Goal: Task Accomplishment & Management: Complete application form

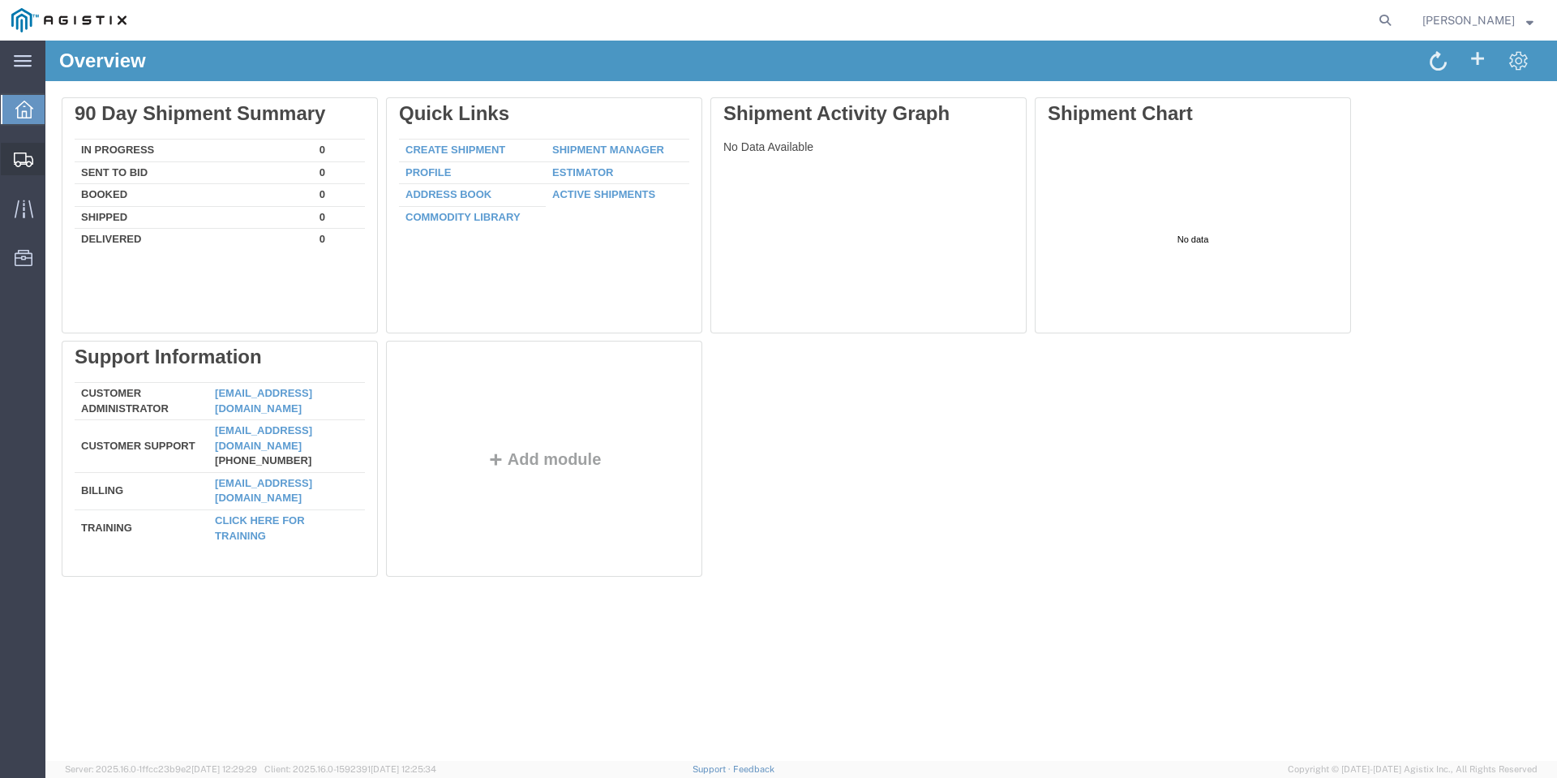
click at [41, 152] on div at bounding box center [23, 159] width 45 height 32
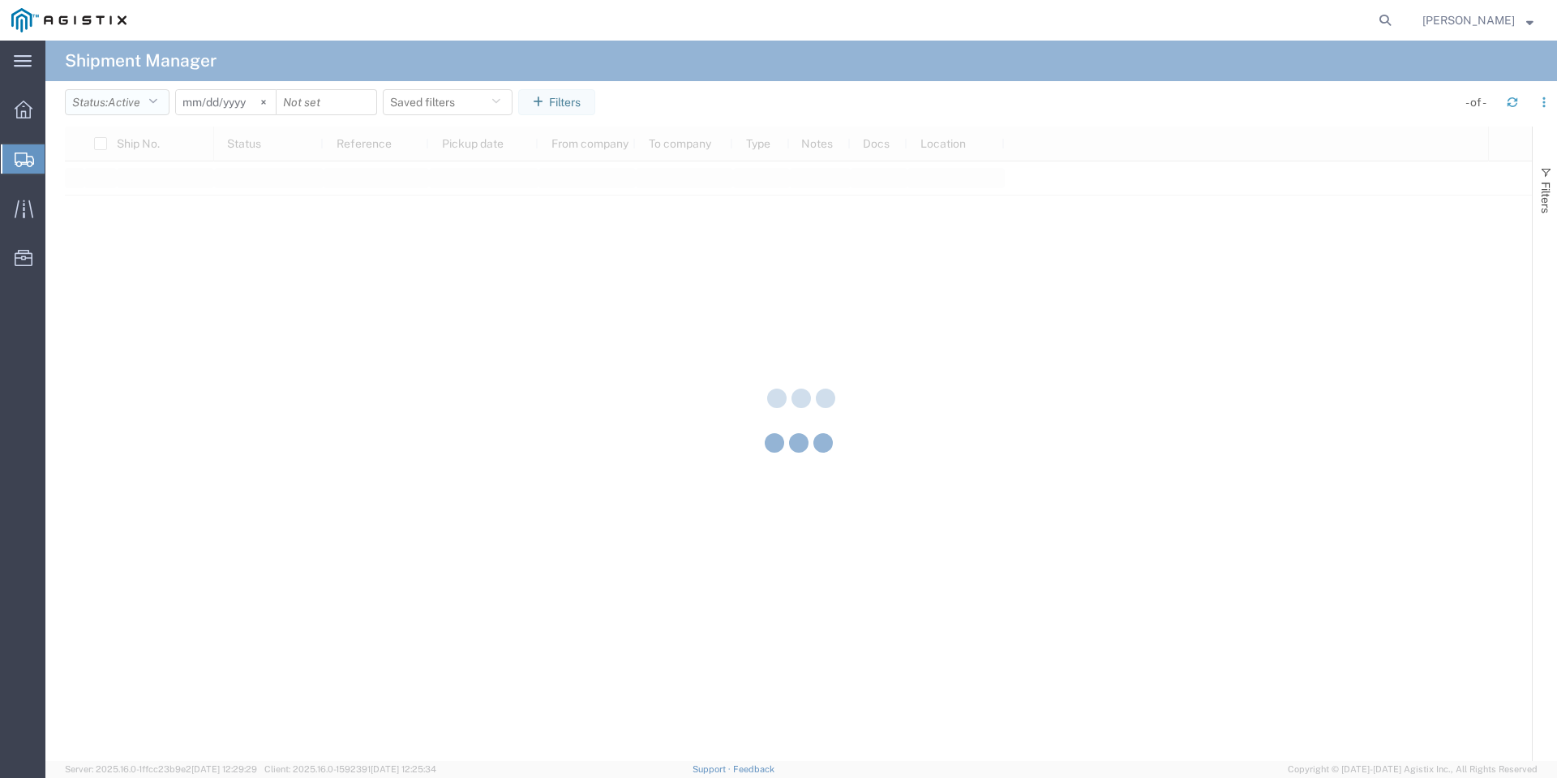
click at [150, 110] on div at bounding box center [800, 401] width 1511 height 720
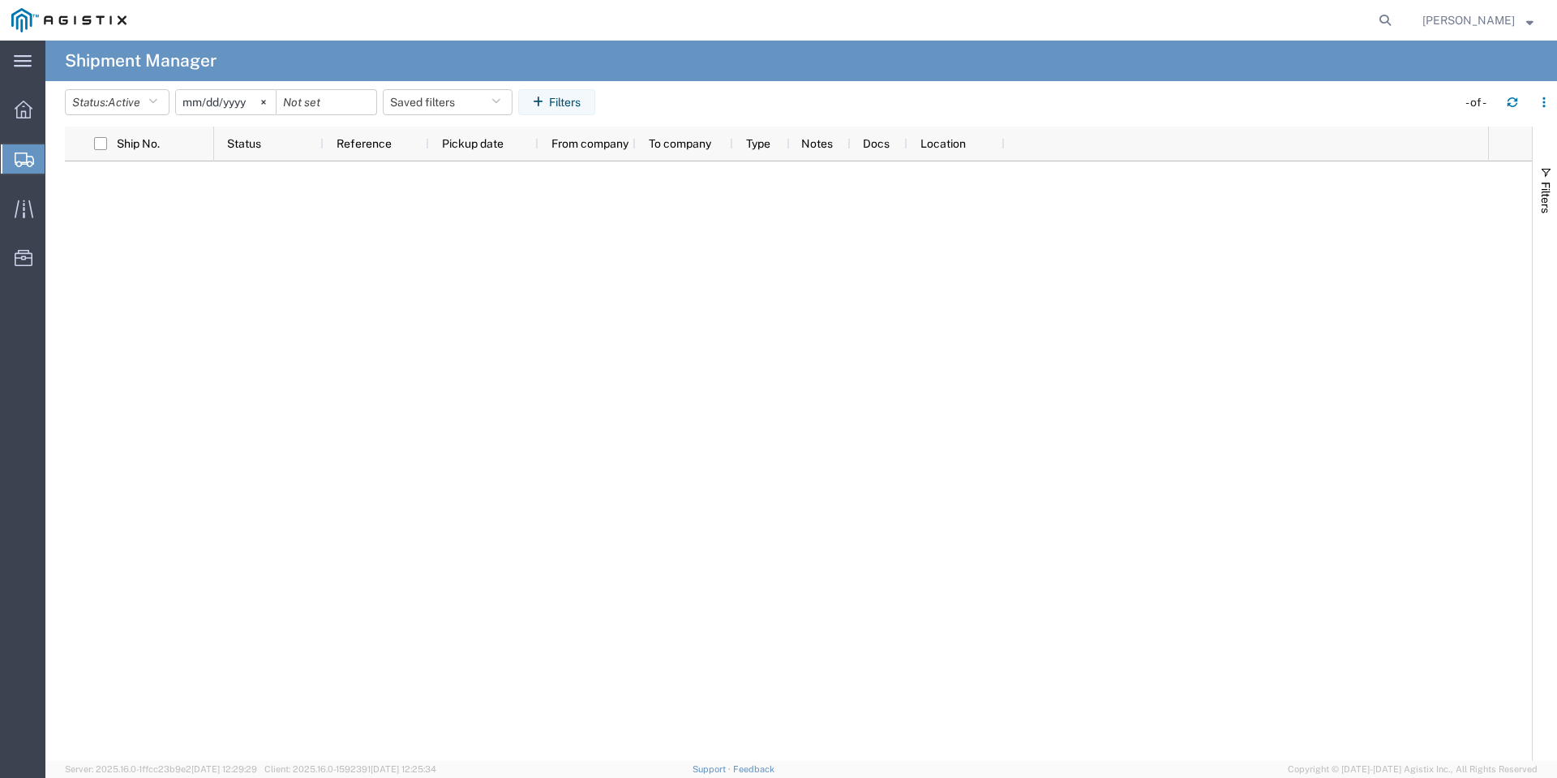
click at [153, 88] on header "Status: Active Active All Approved Booked Canceled Delivered Denied New On Hold…" at bounding box center [811, 103] width 1492 height 45
click at [157, 101] on icon "button" at bounding box center [152, 101] width 9 height 11
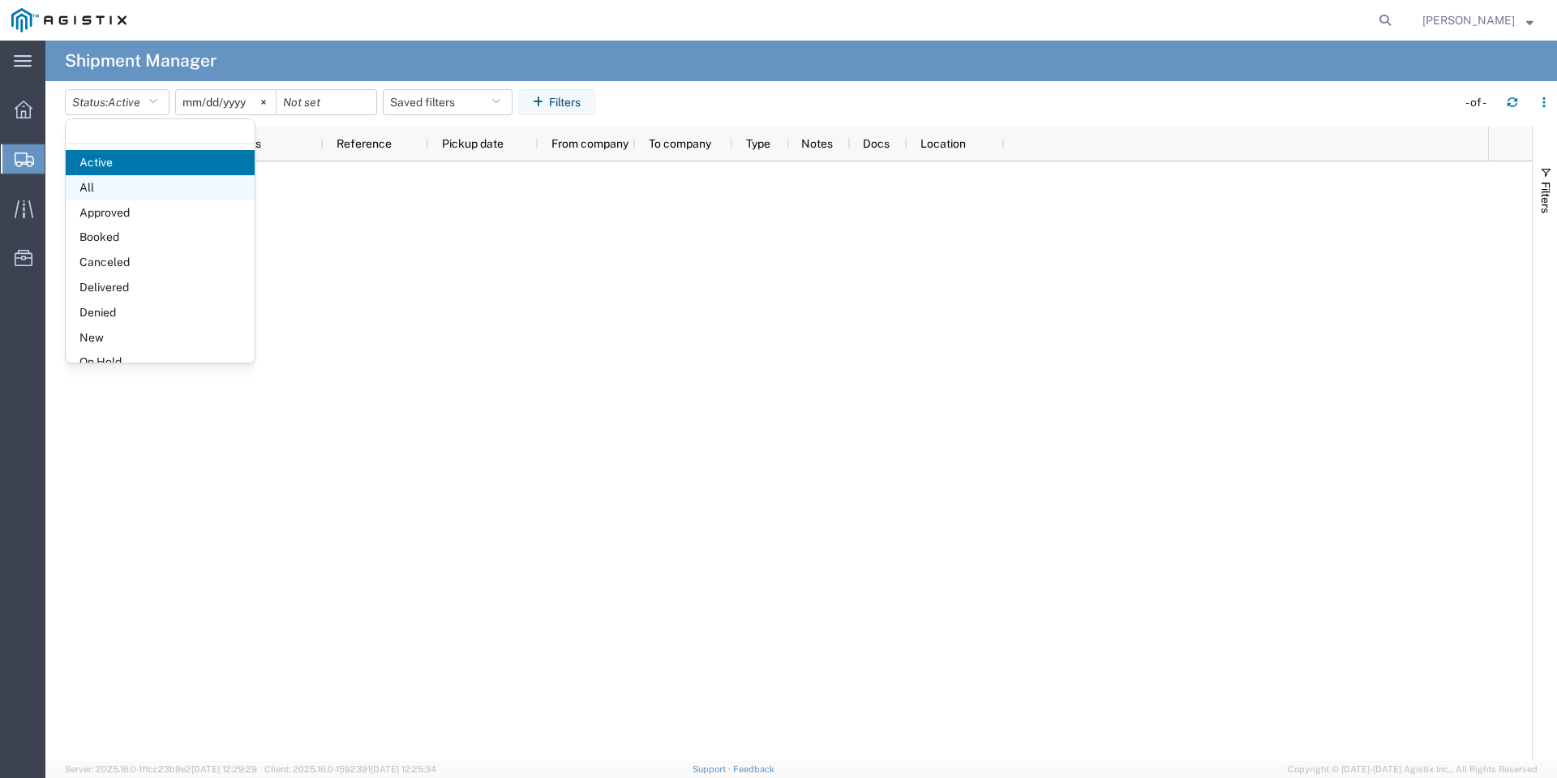
click at [147, 175] on span "All" at bounding box center [160, 187] width 189 height 25
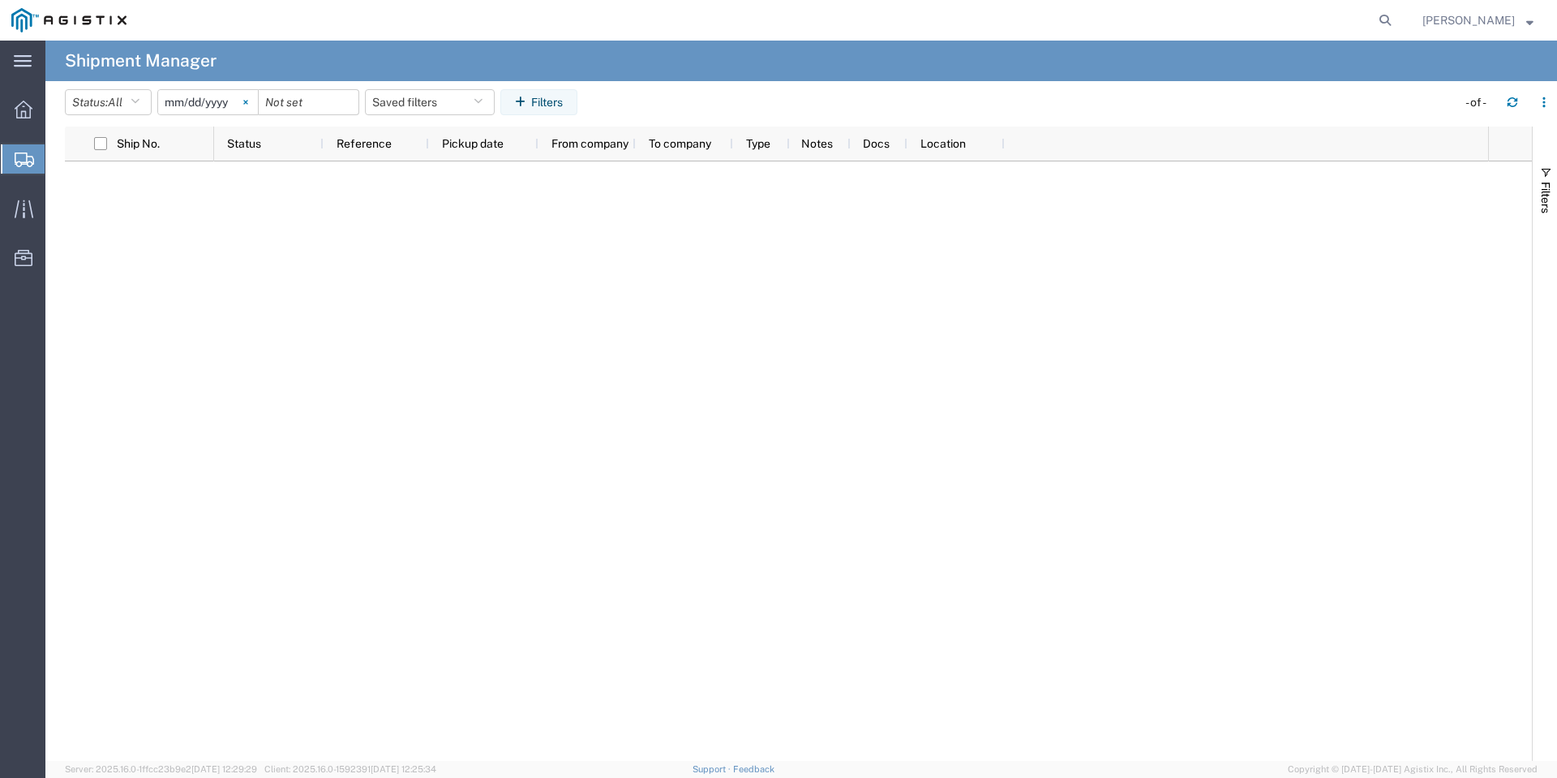
click at [258, 101] on svg-icon at bounding box center [246, 102] width 24 height 24
click at [227, 101] on input "date" at bounding box center [208, 102] width 100 height 24
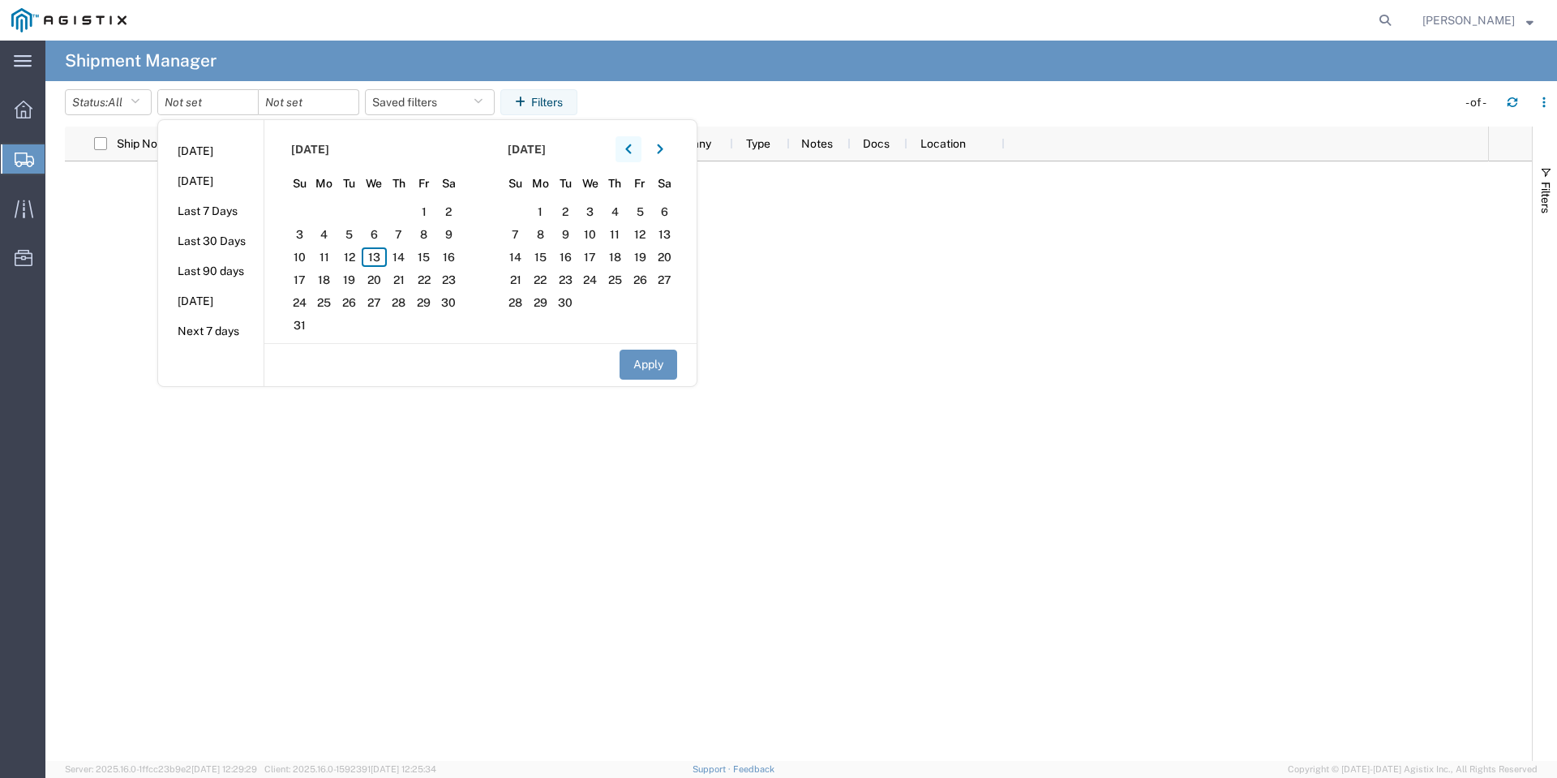
click at [626, 151] on button "button" at bounding box center [628, 149] width 26 height 26
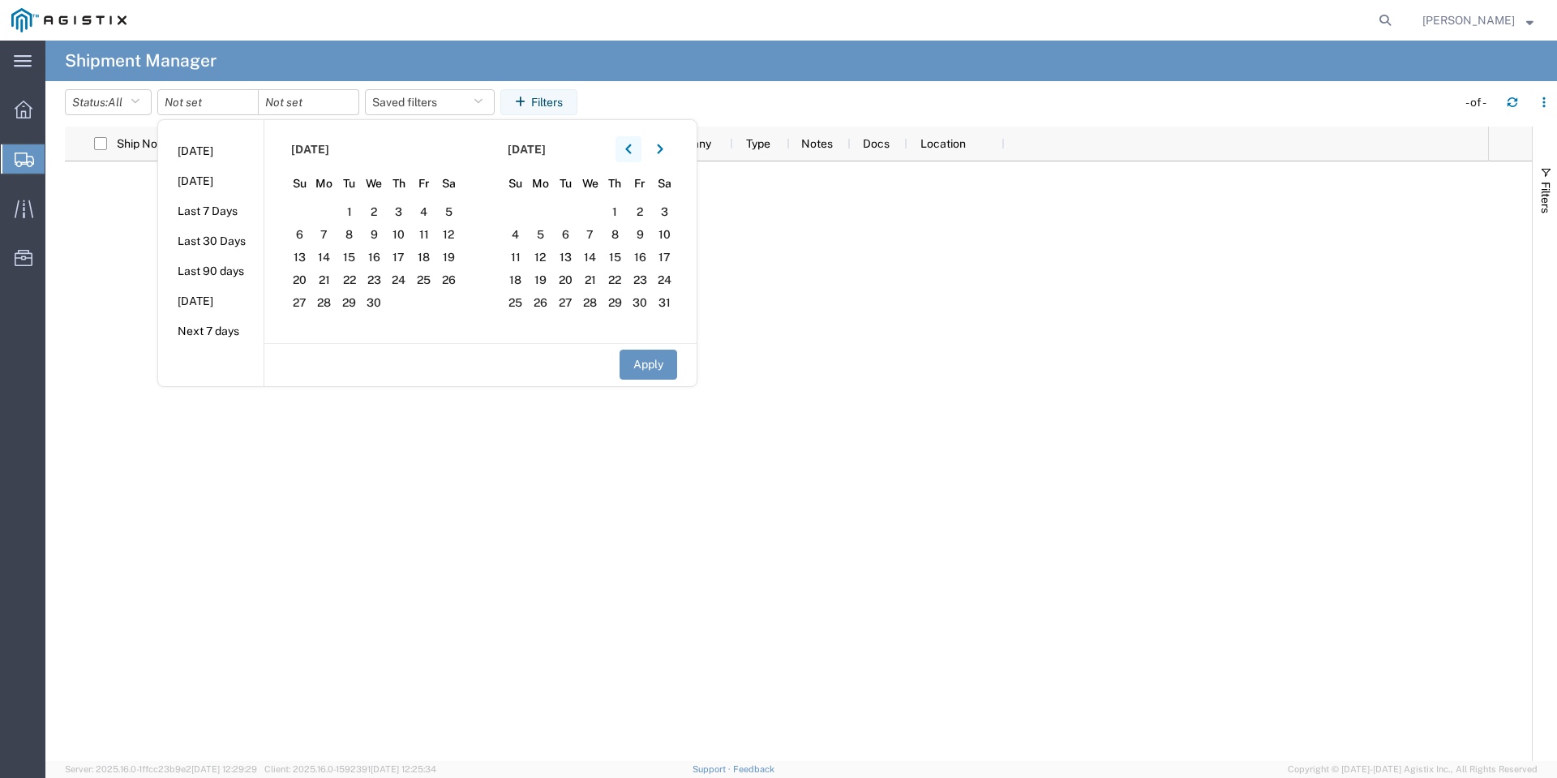
click at [626, 151] on button "button" at bounding box center [628, 149] width 26 height 26
click at [379, 212] on span "1" at bounding box center [374, 211] width 25 height 19
click at [658, 151] on button "button" at bounding box center [660, 149] width 26 height 26
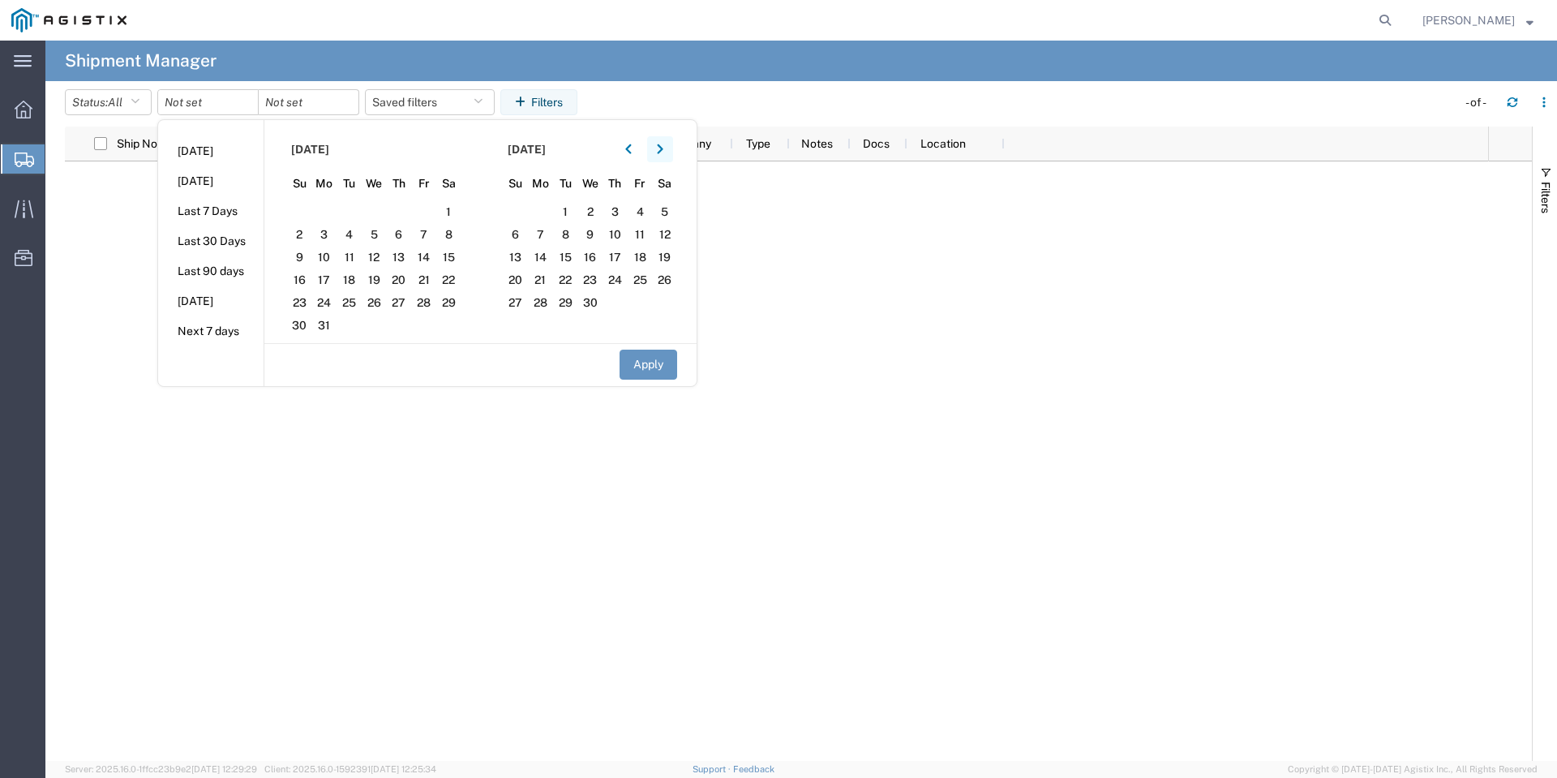
click at [658, 151] on button "button" at bounding box center [660, 149] width 26 height 26
click at [593, 249] on span "13" at bounding box center [589, 256] width 25 height 19
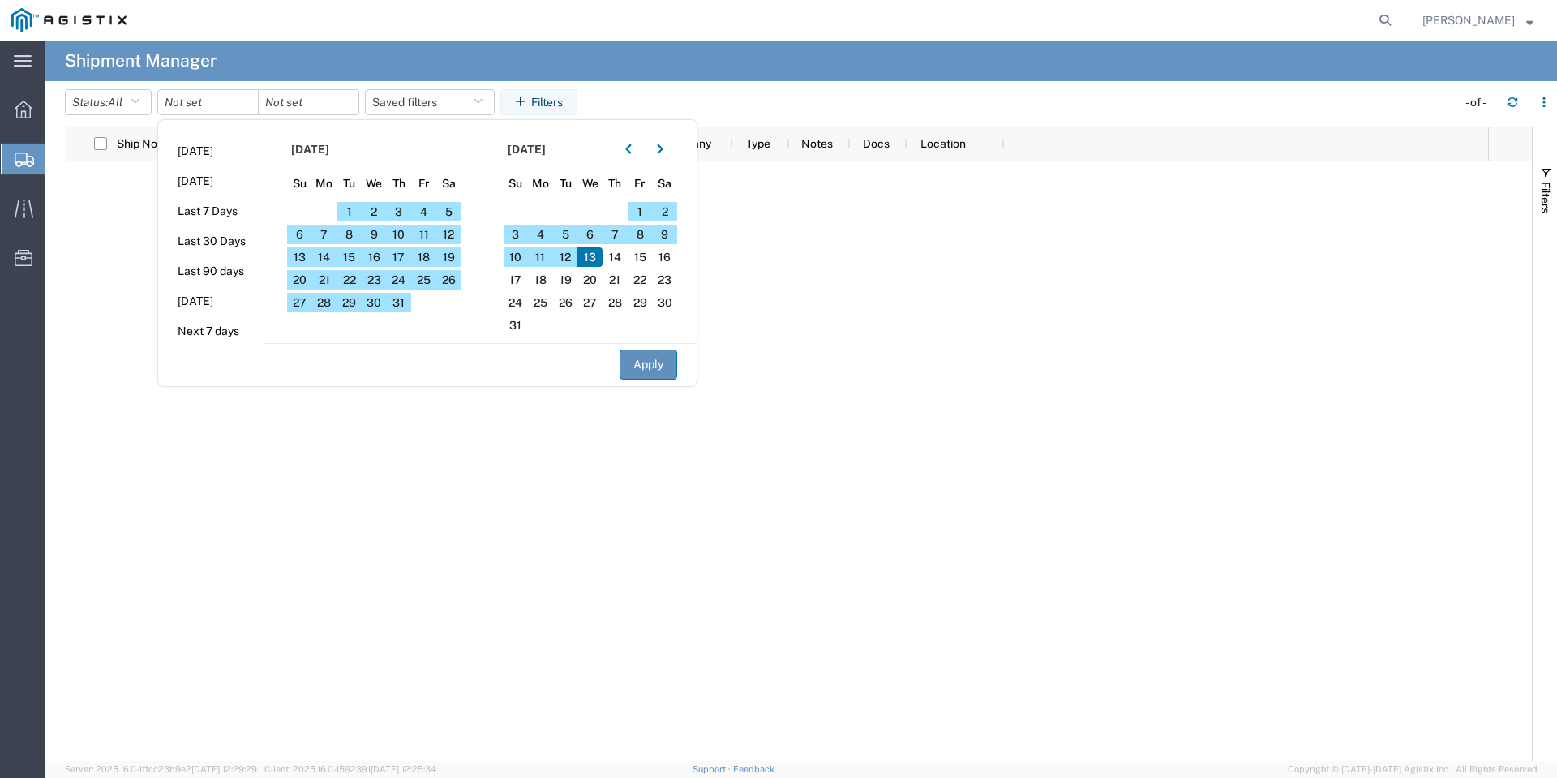
click at [661, 366] on button "Apply" at bounding box center [648, 364] width 58 height 30
type input "[DATE]"
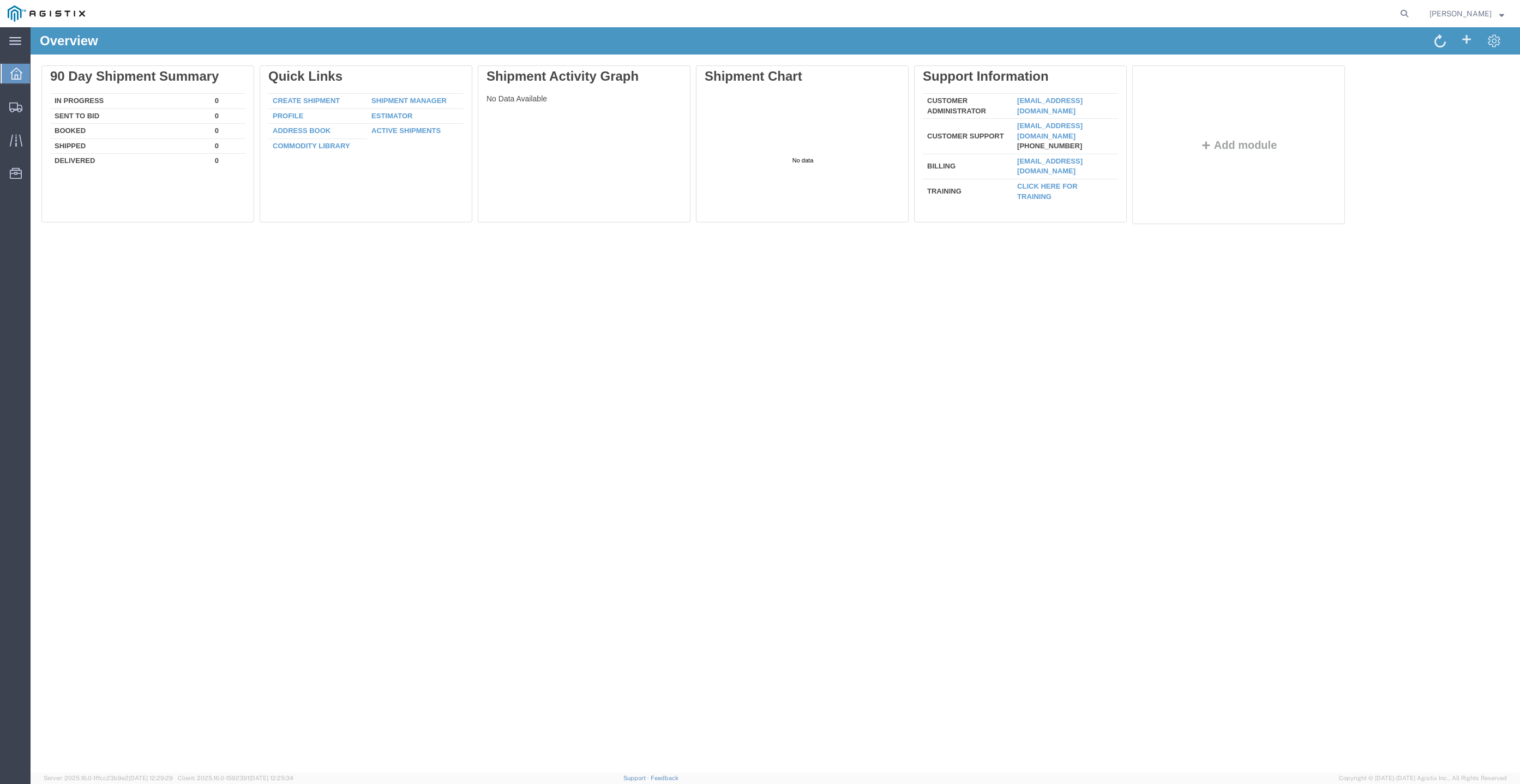
click at [1476, 11] on span "[PERSON_NAME]" at bounding box center [1460, 13] width 62 height 12
click at [1468, 72] on link "Logout" at bounding box center [1466, 77] width 91 height 19
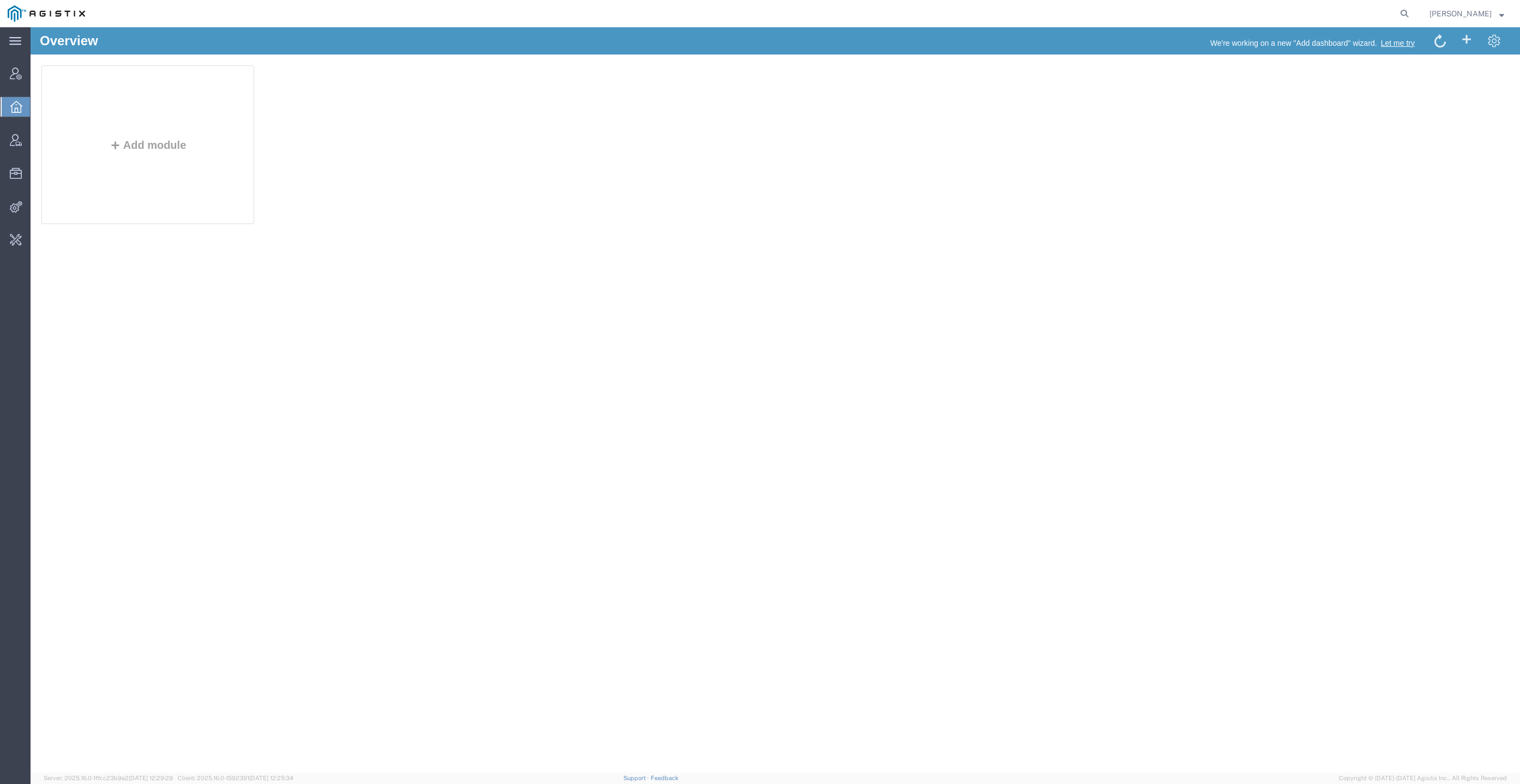
click at [23, 124] on ul "Account Manager Overview Vendor Manager Resources Commodity Library Integration…" at bounding box center [15, 162] width 30 height 200
click at [15, 134] on icon at bounding box center [16, 140] width 12 height 12
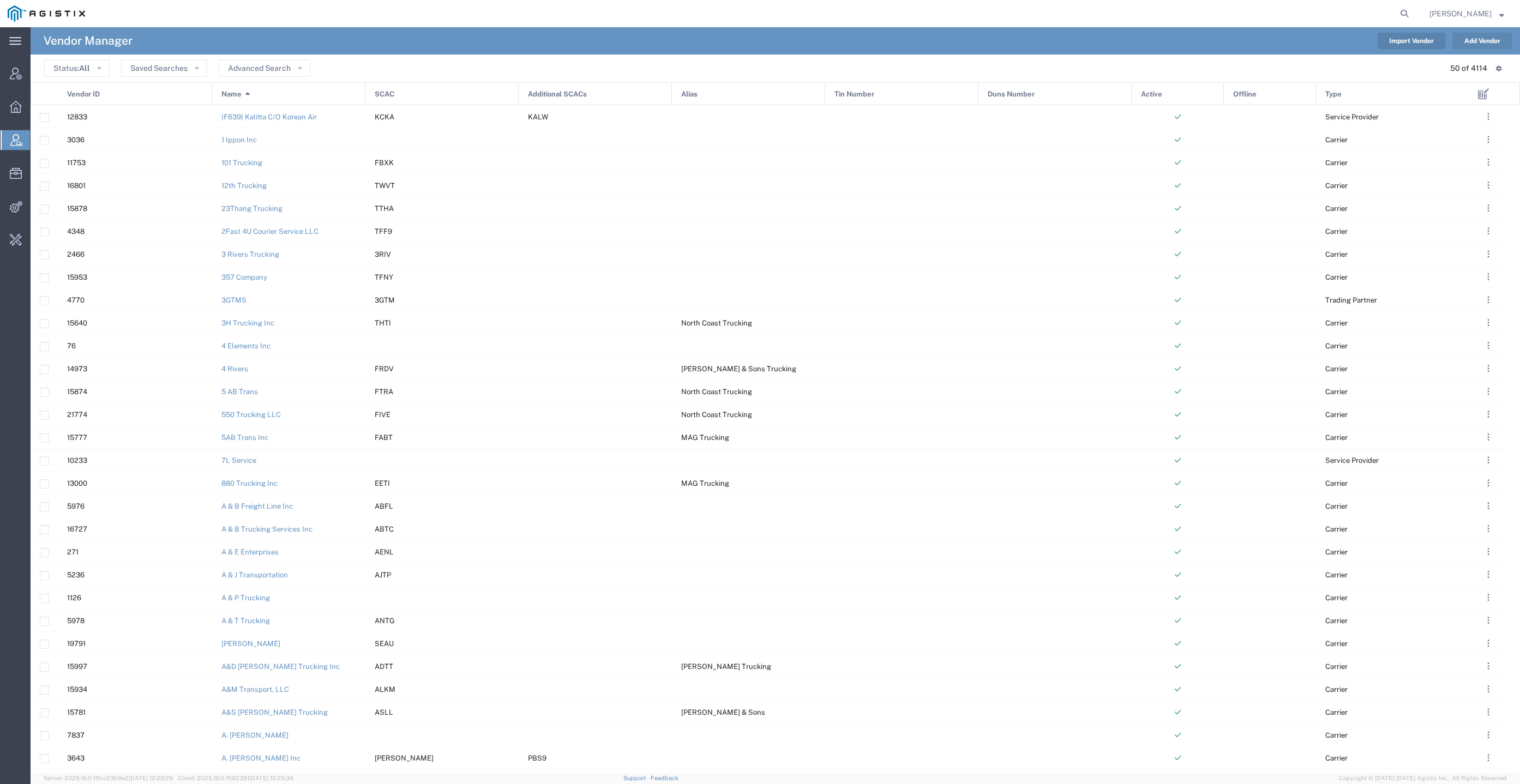
click at [1480, 46] on button "Add Vendor" at bounding box center [1482, 41] width 59 height 16
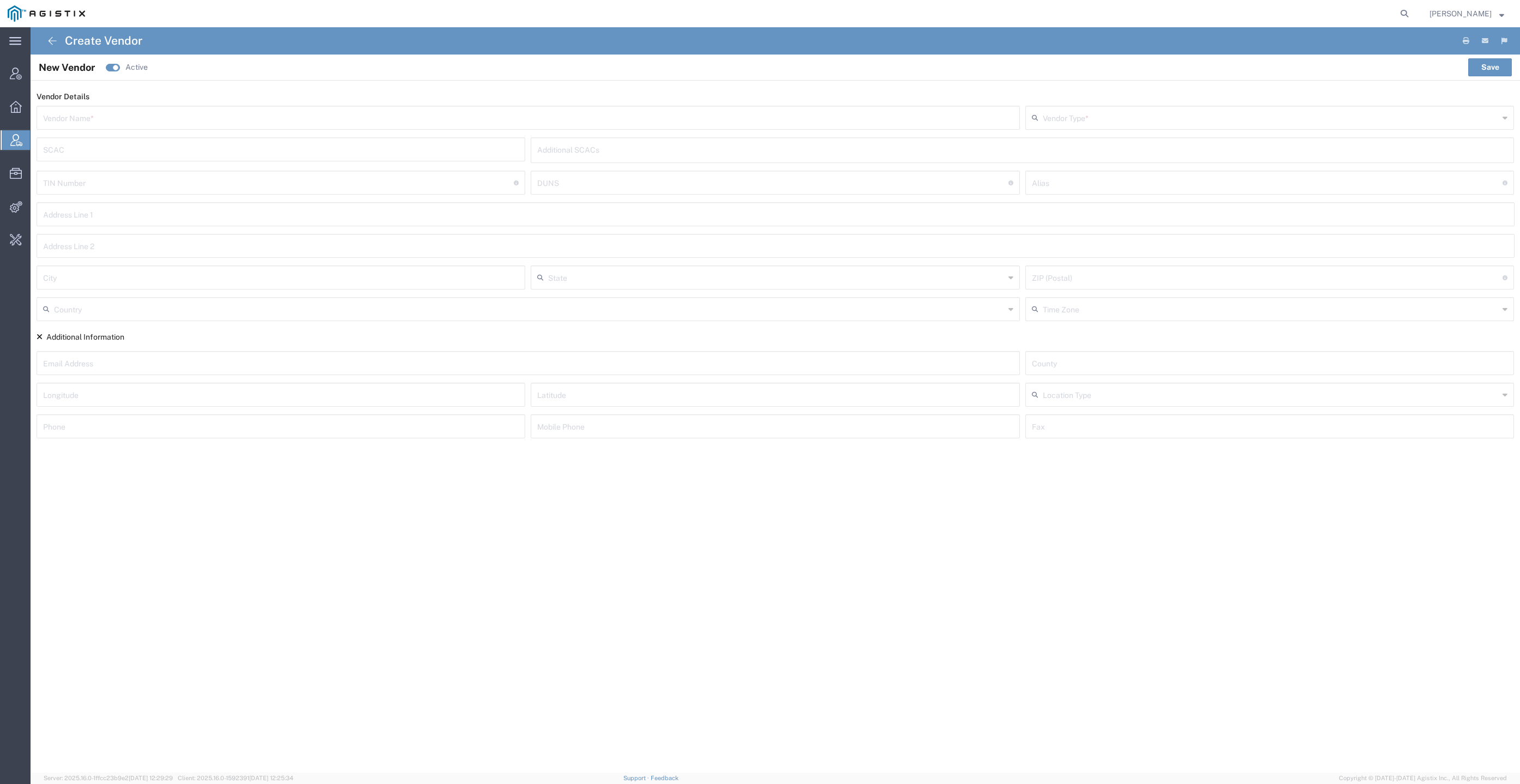
click at [315, 103] on div "Vendor Details Vendor Name * Vendor Type * Airport Data Provider Beyond Area Ch…" at bounding box center [775, 268] width 1489 height 354
click at [318, 116] on input "text" at bounding box center [528, 117] width 970 height 19
paste input "Rick Martin Construction & Gen Engineering Corp"
type input "Rick Martin Construction & Gen Engineering Corp"
click at [1131, 118] on input "text" at bounding box center [1270, 117] width 457 height 19
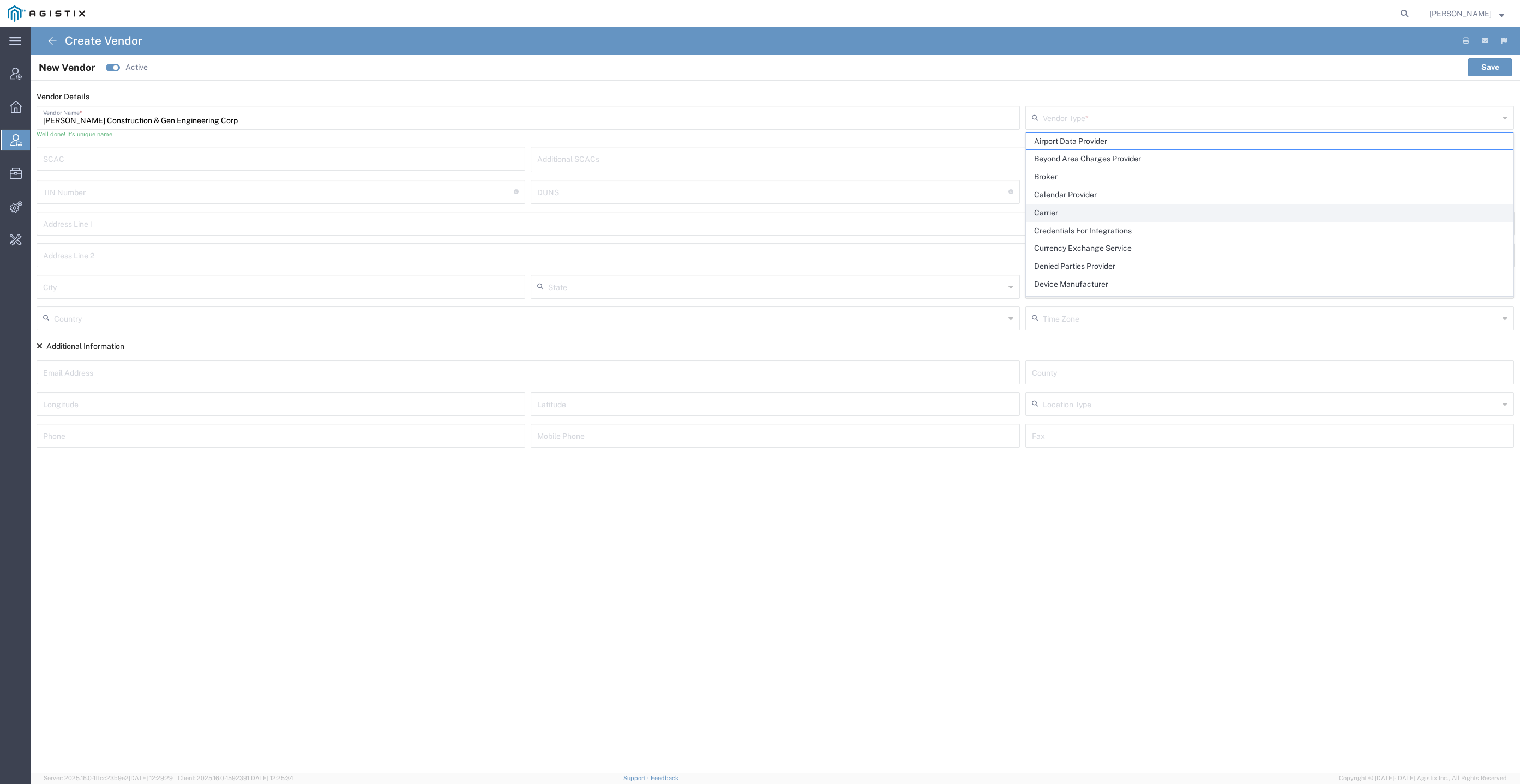
drag, startPoint x: 1071, startPoint y: 206, endPoint x: 236, endPoint y: 93, distance: 842.6
click at [1070, 206] on span "Carrier" at bounding box center [1270, 212] width 487 height 17
type input "Carrier"
click at [141, 149] on input "text" at bounding box center [281, 158] width 476 height 19
type input "RMGE"
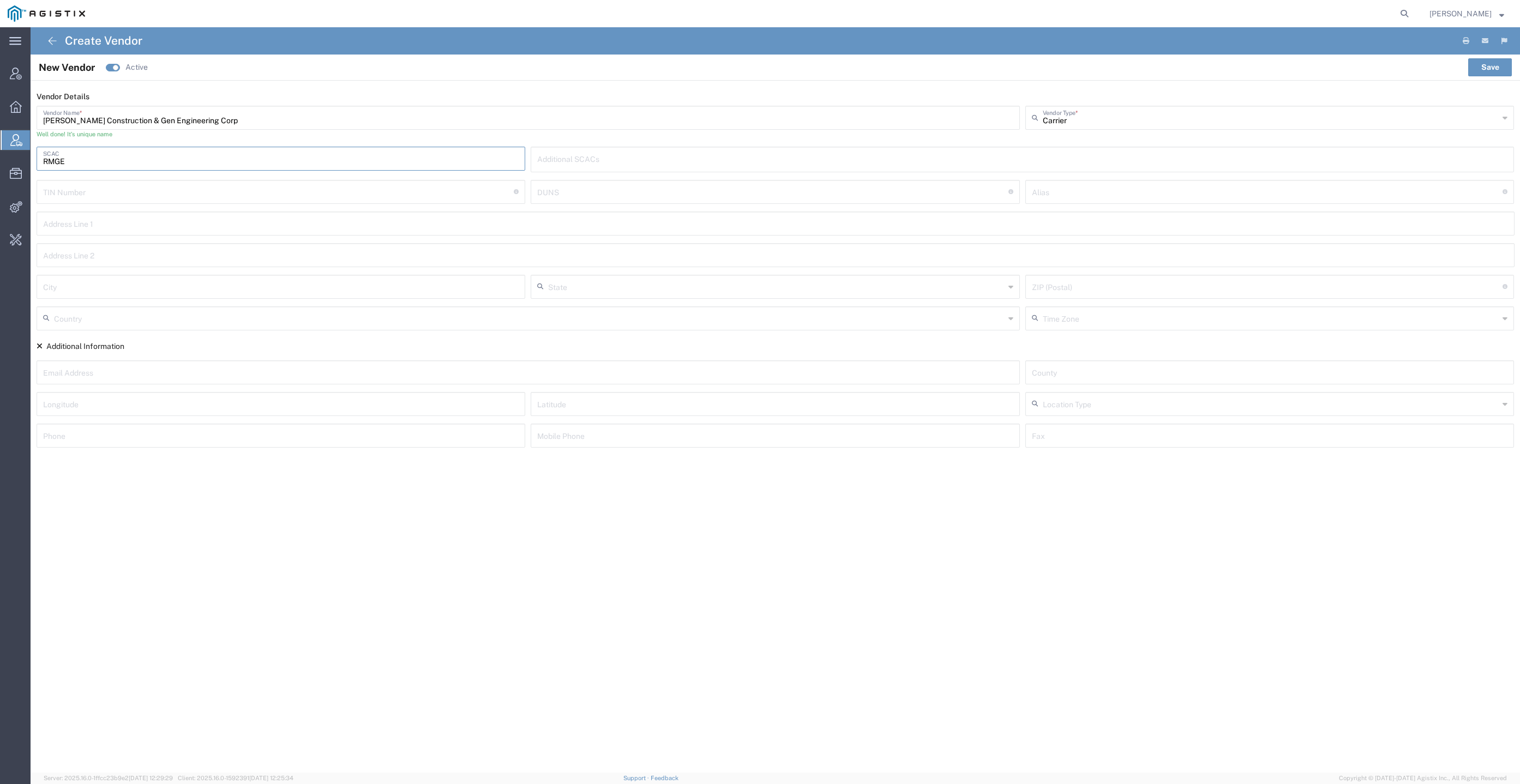
click at [360, 143] on div "Rick Martin Construction & Gen Engineering Corp Vendor Name * Well done! It’s u…" at bounding box center [775, 126] width 1483 height 41
click at [367, 134] on div "Well done! It’s unique name" at bounding box center [528, 134] width 983 height 9
click at [1484, 64] on button "Save" at bounding box center [1490, 67] width 44 height 17
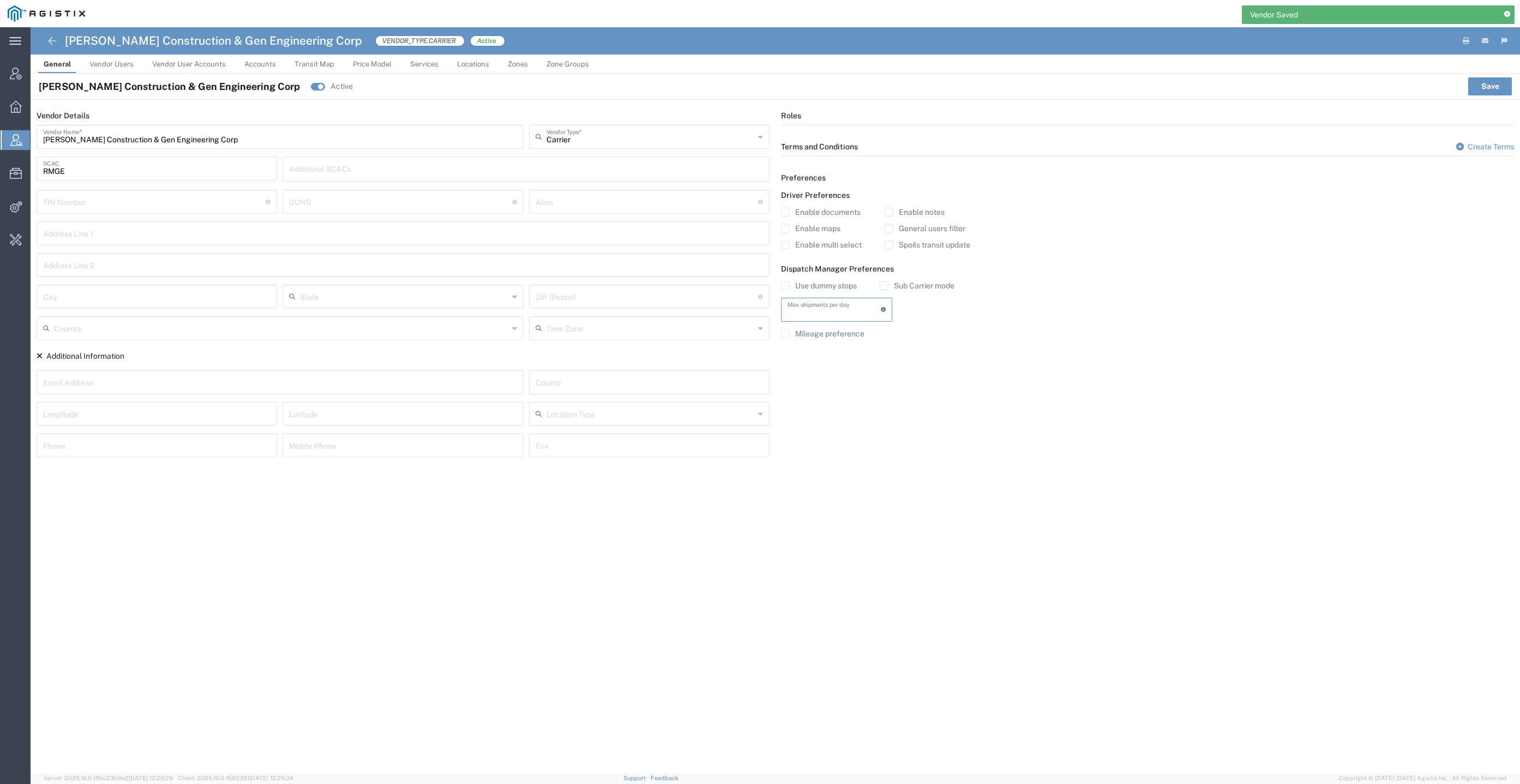
click at [860, 313] on input "text" at bounding box center [834, 309] width 93 height 19
type input "1"
click at [830, 286] on label "Use dummy stops" at bounding box center [819, 285] width 76 height 9
click at [786, 286] on input "Use dummy stops" at bounding box center [786, 286] width 0 height 0
click at [908, 284] on label "Sub Carrier mode" at bounding box center [917, 285] width 75 height 9
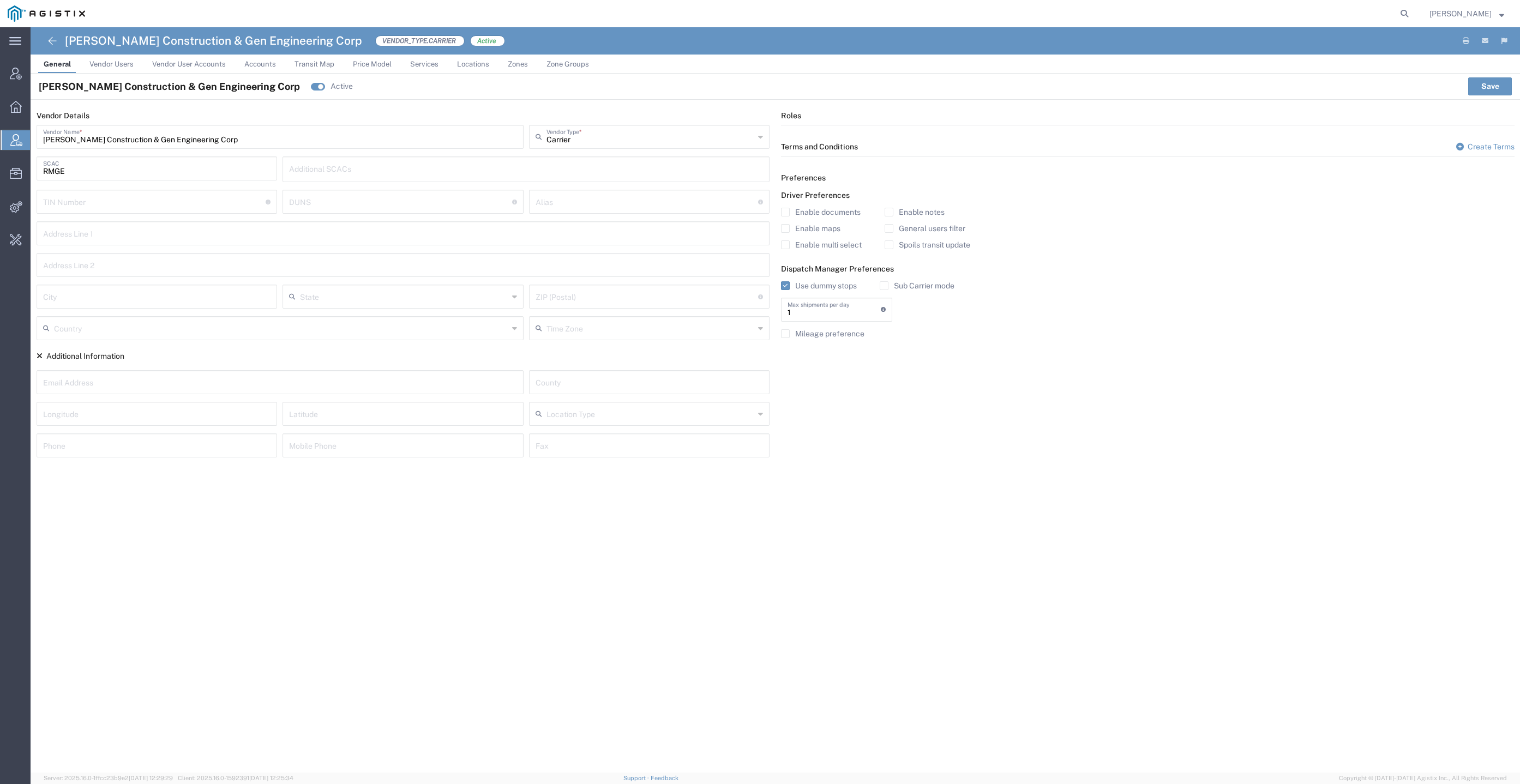
click at [884, 286] on input "Sub Carrier mode" at bounding box center [884, 286] width 0 height 0
click at [927, 241] on label "Spoils transit update" at bounding box center [927, 245] width 85 height 9
click at [889, 245] on input "Spoils transit update" at bounding box center [889, 245] width 0 height 0
click at [1488, 89] on button "Save" at bounding box center [1490, 86] width 44 height 17
click at [13, 142] on icon at bounding box center [16, 140] width 12 height 12
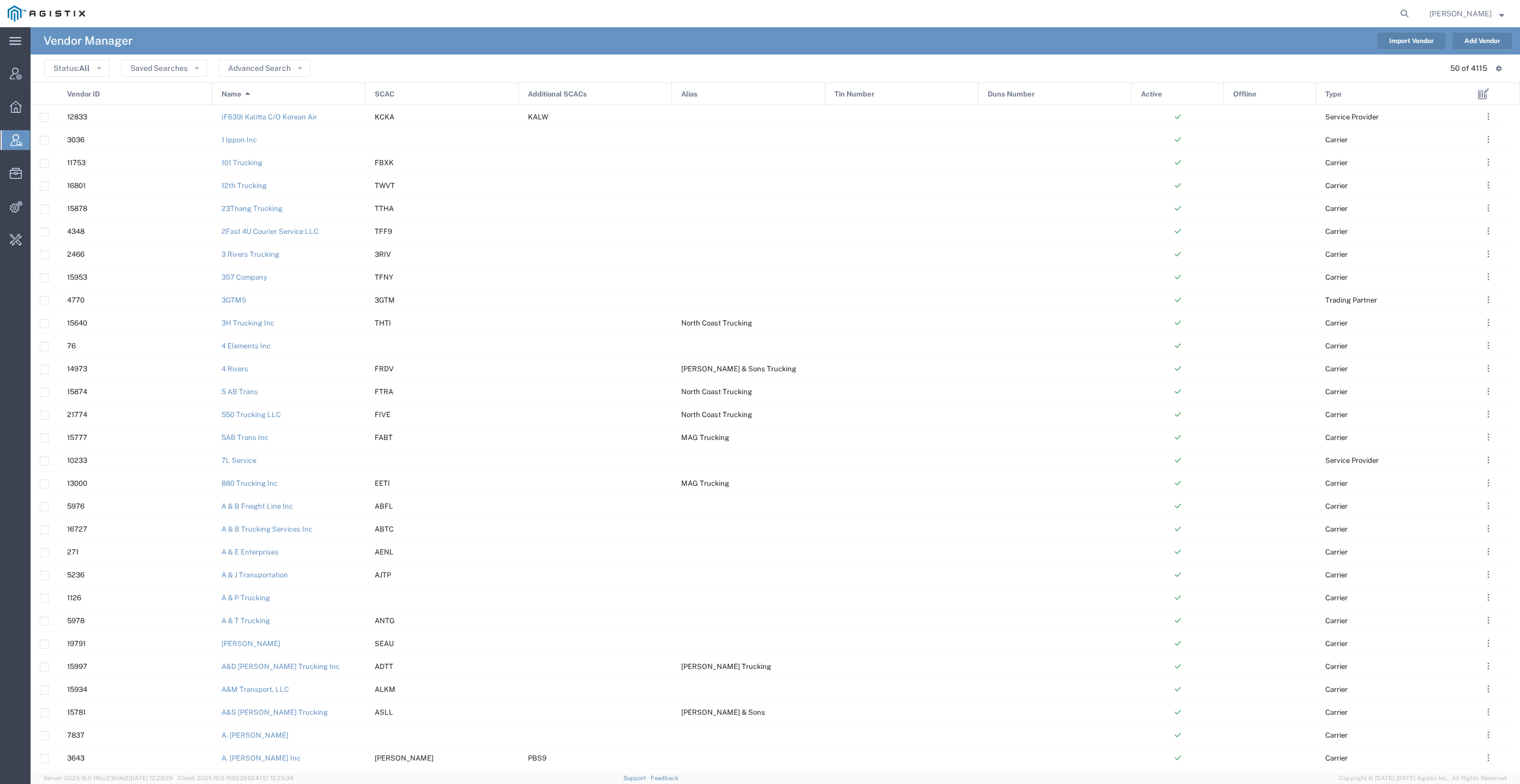
click at [1414, 5] on form at bounding box center [1405, 13] width 17 height 28
click at [1412, 9] on icon at bounding box center [1404, 13] width 15 height 15
paste input "Tyrrell C Anderson"
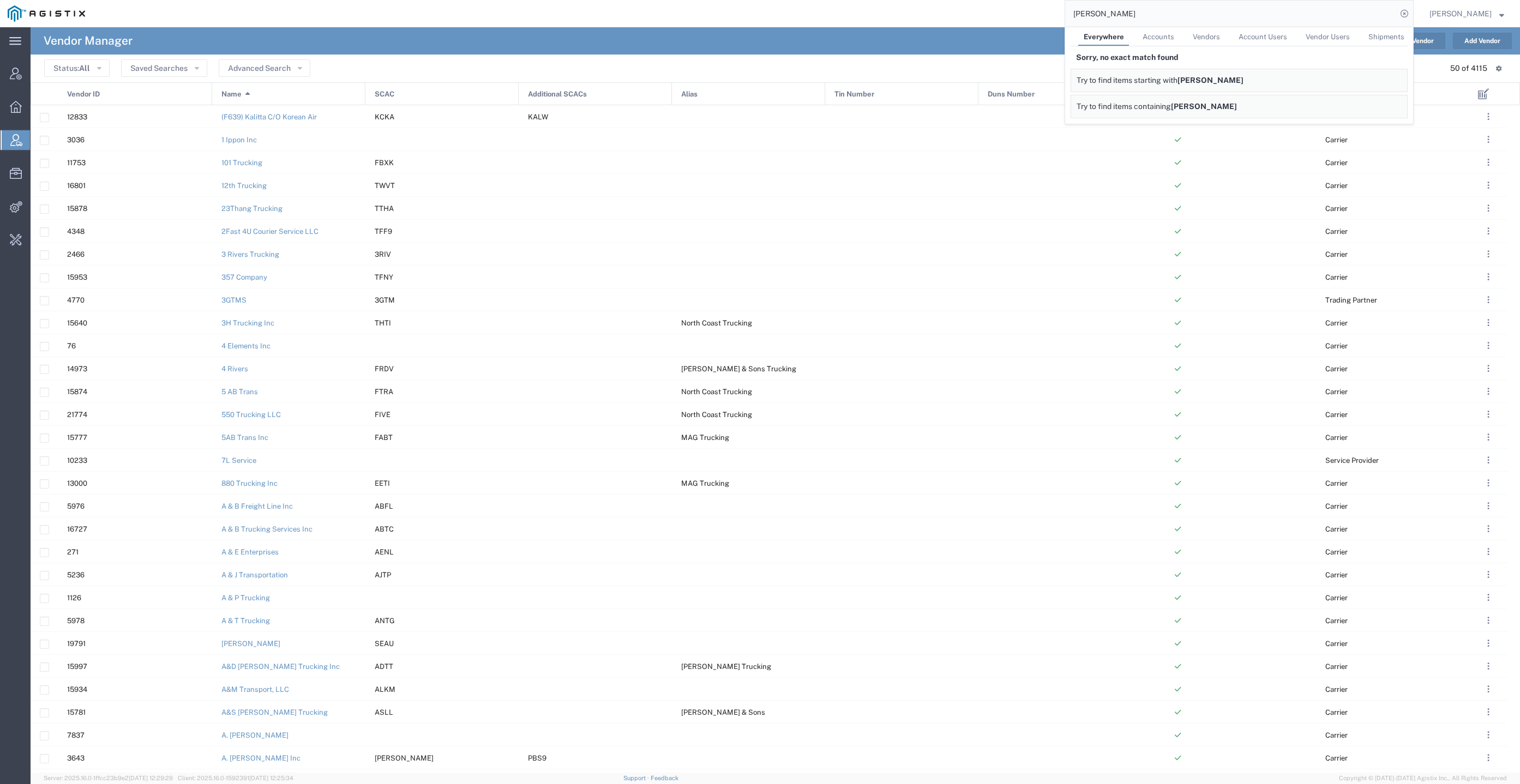
drag, startPoint x: 1113, startPoint y: 11, endPoint x: 1193, endPoint y: 11, distance: 80.0
click at [1192, 11] on input "Tyrrell C Anderson" at bounding box center [1230, 13] width 332 height 26
type input "Tyrrell"
click at [1222, 44] on link "Vendors" at bounding box center [1206, 37] width 38 height 19
click at [928, 48] on agx-page-header "Vendor Manager Import Vendor Add Vendor" at bounding box center [775, 41] width 1489 height 28
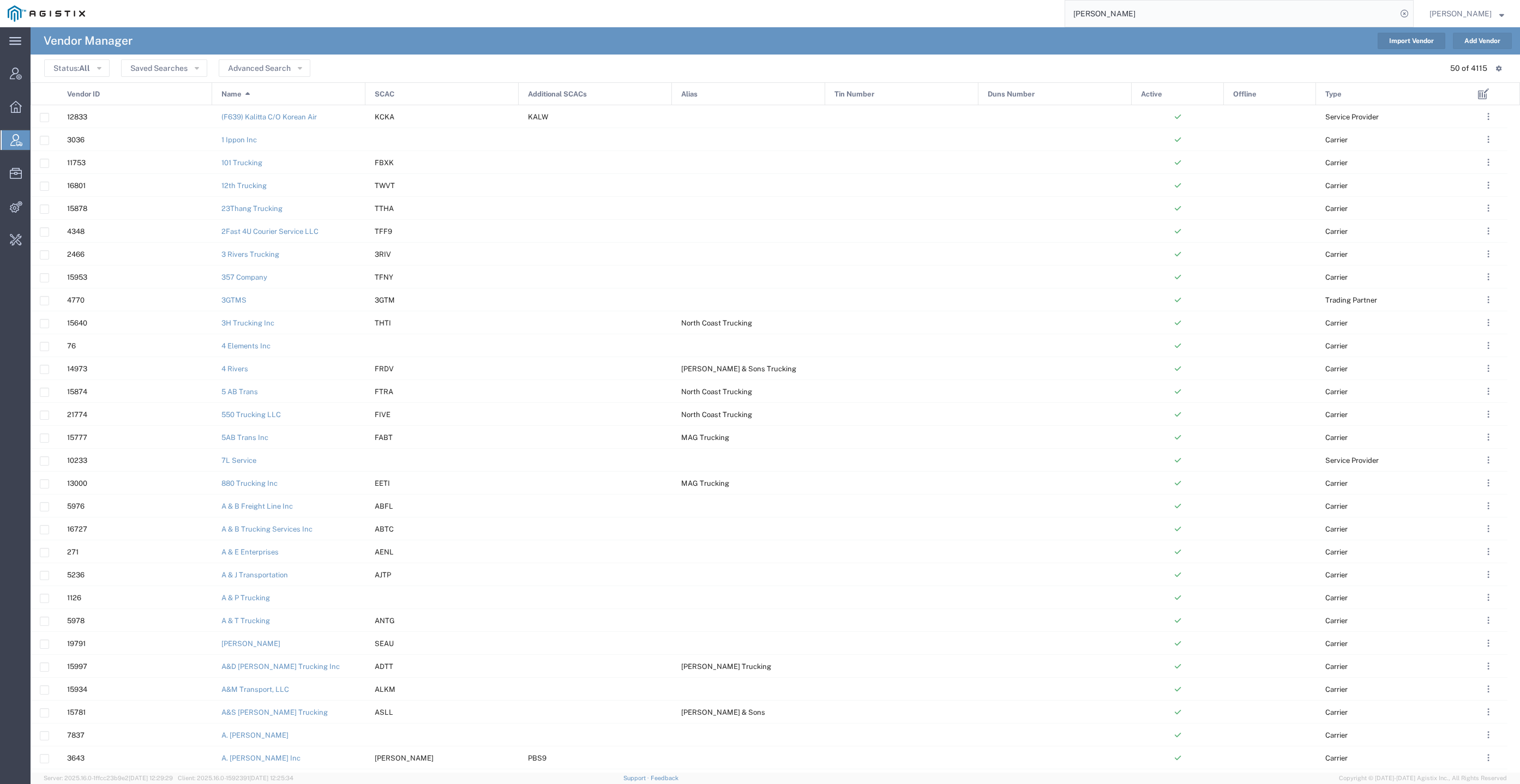
click at [1480, 42] on button "Add Vendor" at bounding box center [1482, 41] width 59 height 16
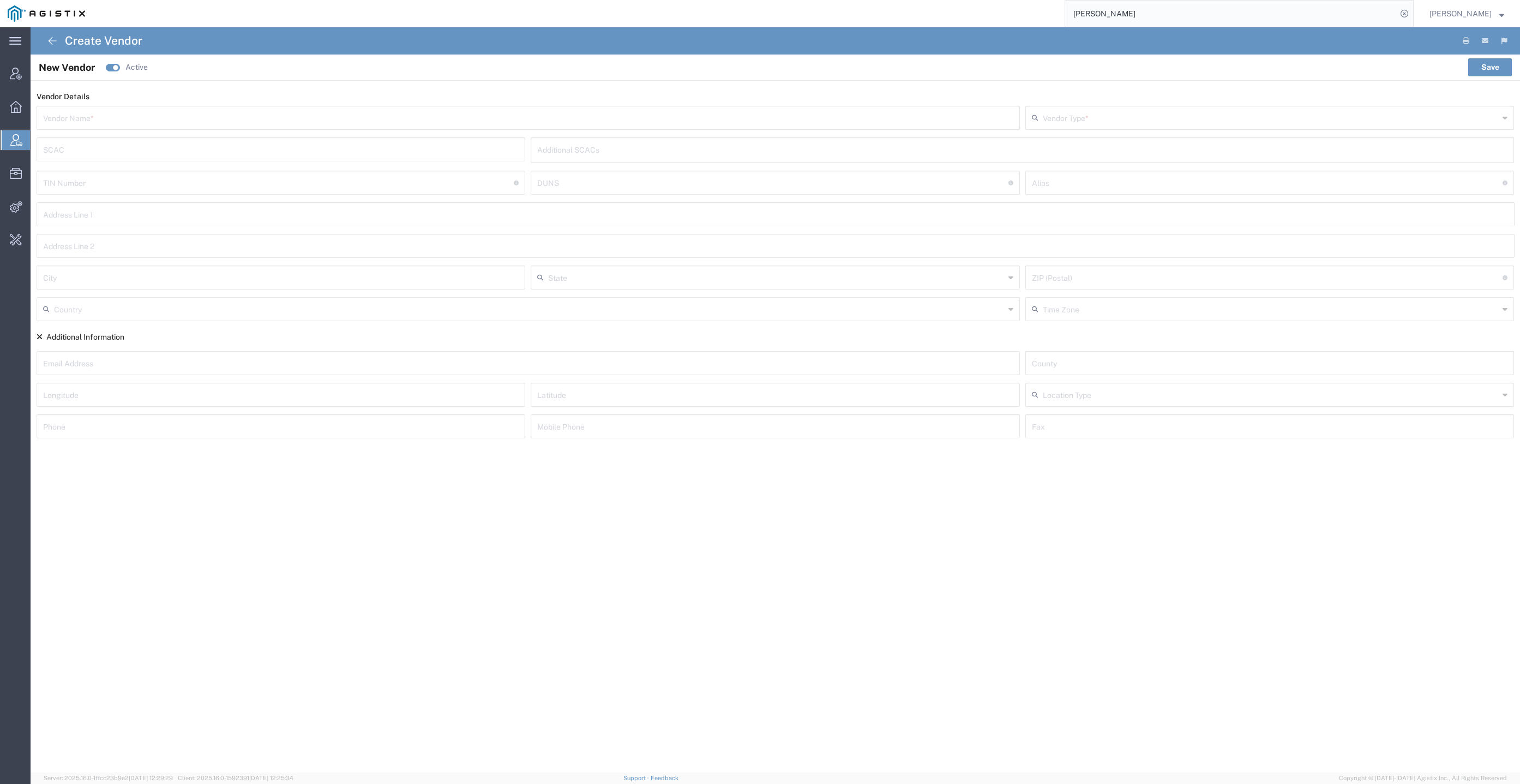
click at [272, 114] on input "text" at bounding box center [528, 117] width 970 height 19
paste input "Tyrrell C Anderson"
type input "Tyrrell C Anderson"
click at [1120, 120] on input "text" at bounding box center [1270, 117] width 457 height 19
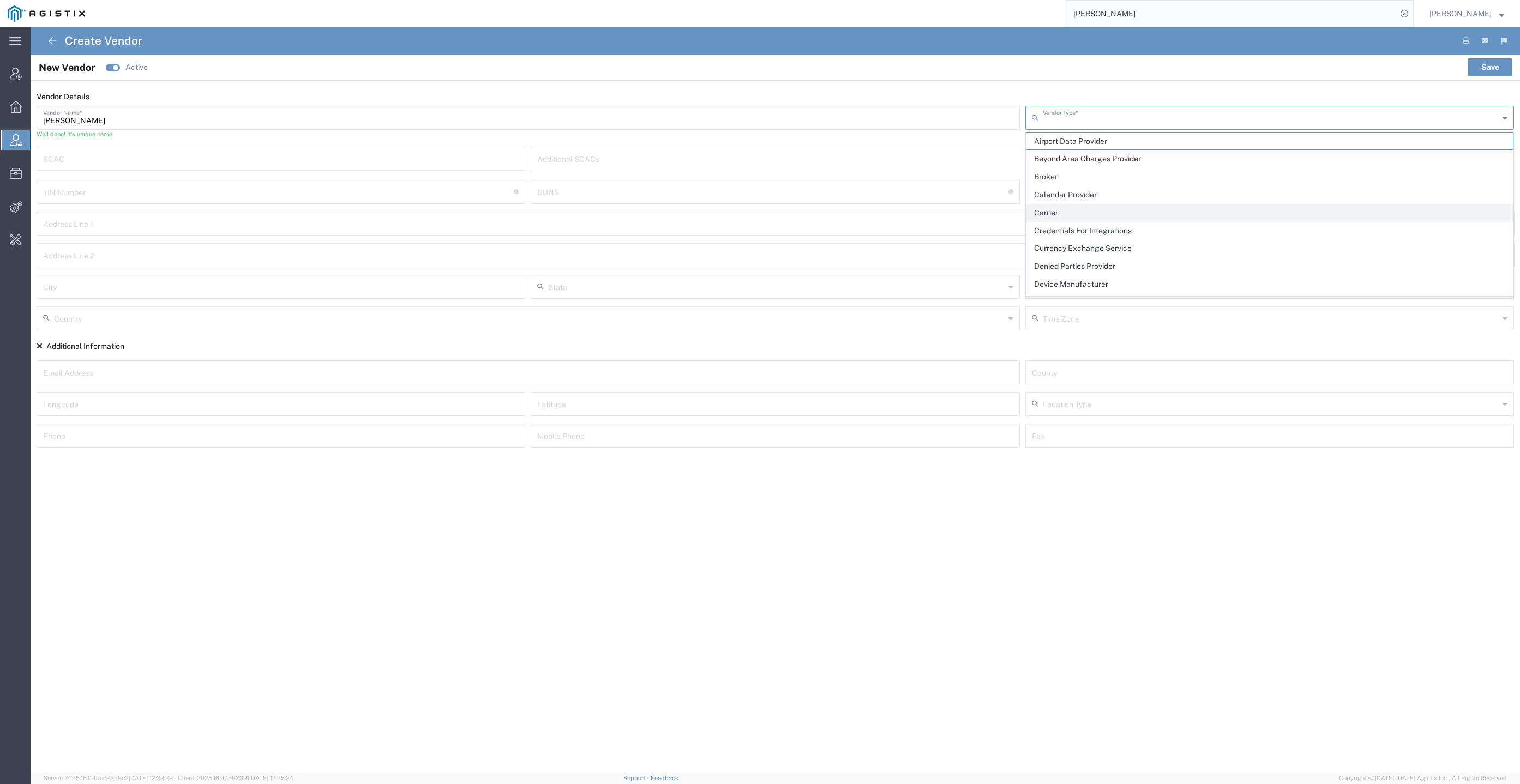
click at [1071, 211] on span "Carrier" at bounding box center [1270, 212] width 487 height 17
type input "Carrier"
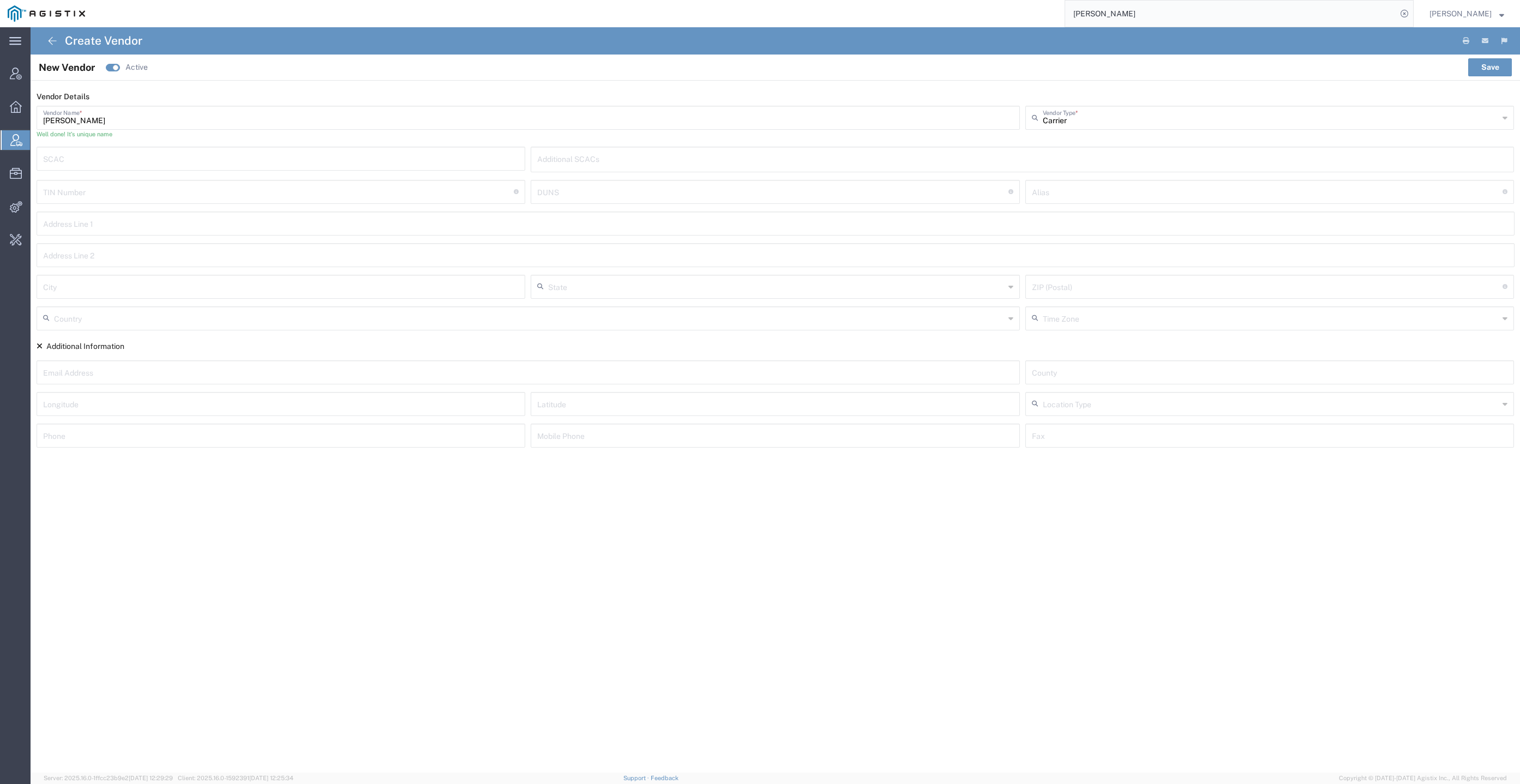
click at [274, 149] on input "text" at bounding box center [281, 158] width 476 height 19
type input "TYRL"
click at [592, 51] on agx-page-header "Create Vendor" at bounding box center [775, 41] width 1489 height 28
click at [1492, 69] on button "Save" at bounding box center [1490, 67] width 44 height 17
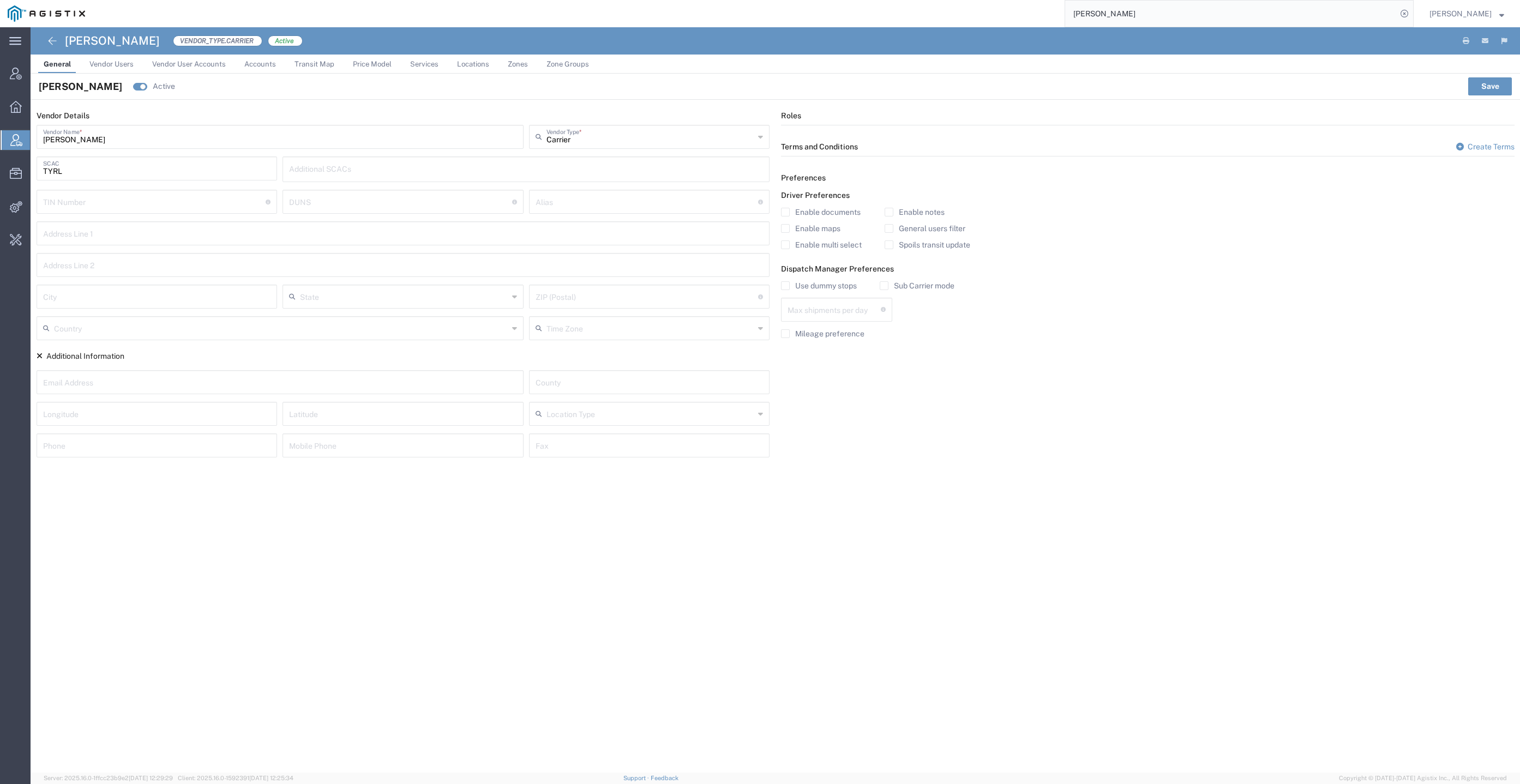
click at [829, 329] on label "Mileage preference" at bounding box center [823, 334] width 83 height 9
click at [786, 334] on input "Mileage preference" at bounding box center [786, 334] width 0 height 0
click at [833, 329] on label "Mileage preference" at bounding box center [823, 334] width 83 height 9
click at [783, 334] on input "Mileage preference" at bounding box center [783, 334] width 0 height 0
click at [837, 314] on input "text" at bounding box center [834, 309] width 93 height 19
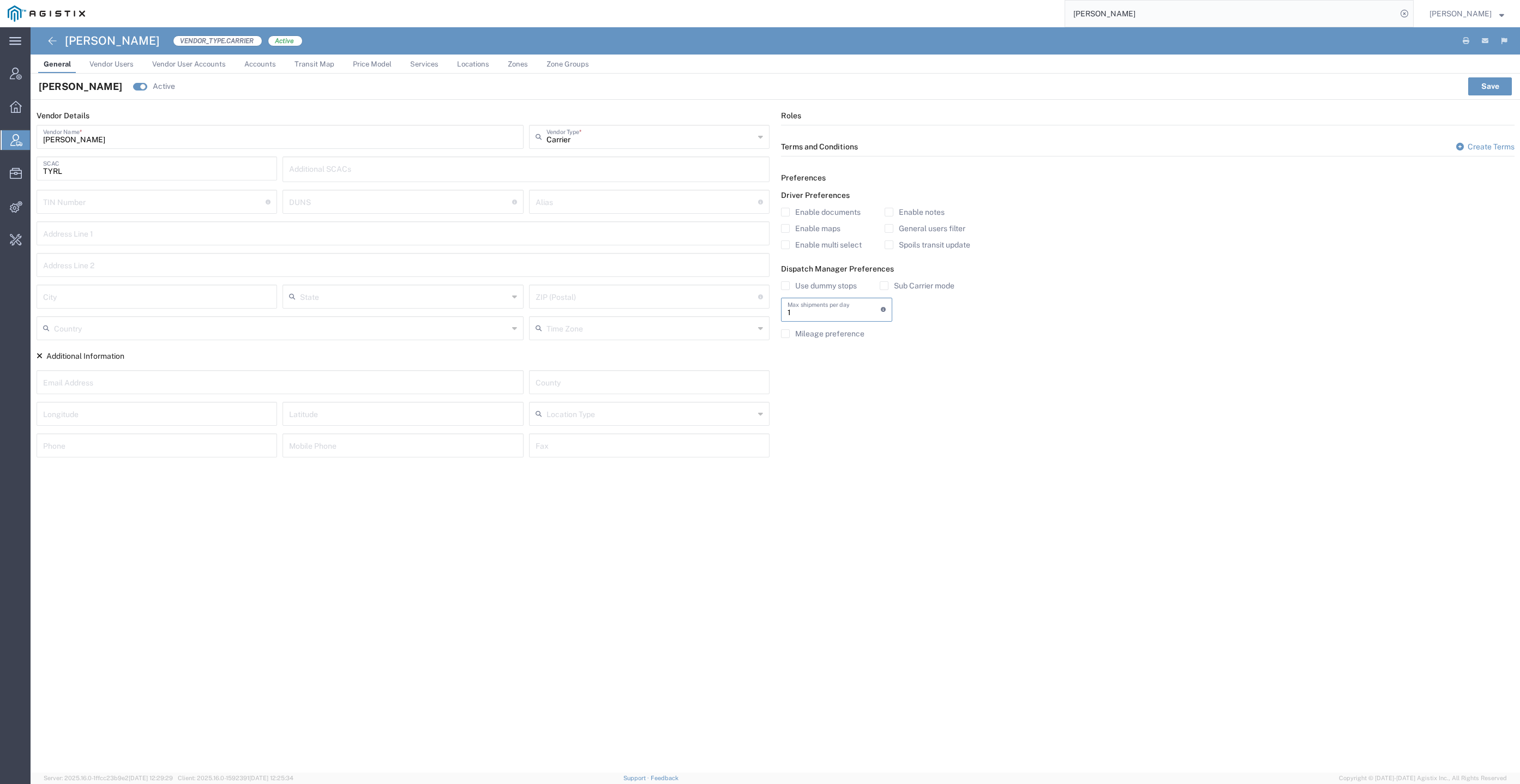
type input "1"
click at [839, 283] on label "Use dummy stops" at bounding box center [819, 285] width 76 height 9
click at [786, 286] on input "Use dummy stops" at bounding box center [786, 286] width 0 height 0
click at [909, 278] on agx-vendor-preferences "Driver Preferences Enable documents Enable maps Enable multi select Enable note…" at bounding box center [1147, 268] width 734 height 155
click at [935, 285] on label "Sub Carrier mode" at bounding box center [917, 285] width 75 height 9
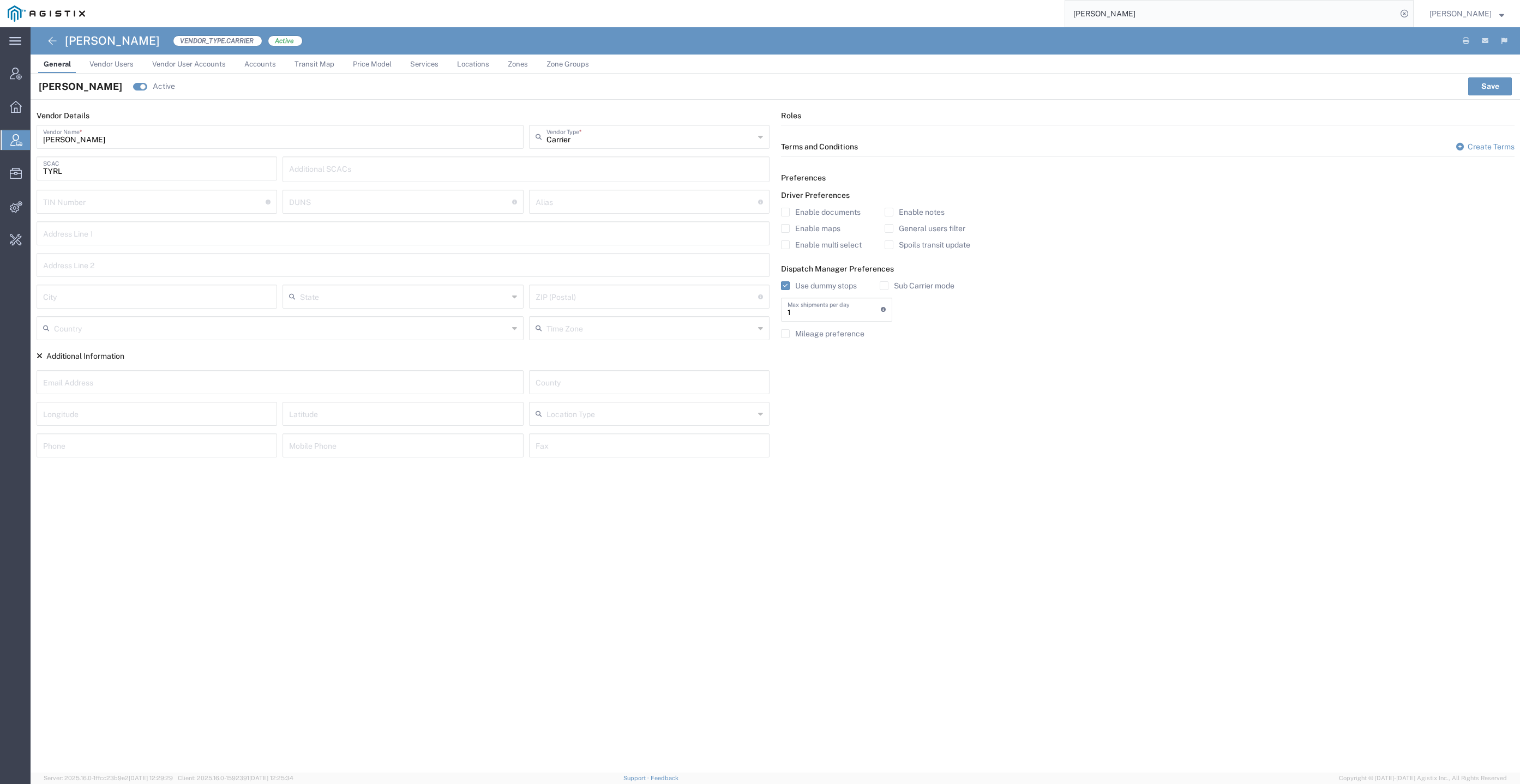
click at [884, 286] on input "Sub Carrier mode" at bounding box center [884, 286] width 0 height 0
click at [927, 243] on label "Spoils transit update" at bounding box center [927, 245] width 85 height 9
click at [889, 245] on input "Spoils transit update" at bounding box center [889, 245] width 0 height 0
click at [1503, 79] on button "Save" at bounding box center [1490, 86] width 44 height 17
click at [667, 206] on div "Alias A unique name to use for company quick identification" at bounding box center [649, 218] width 241 height 24
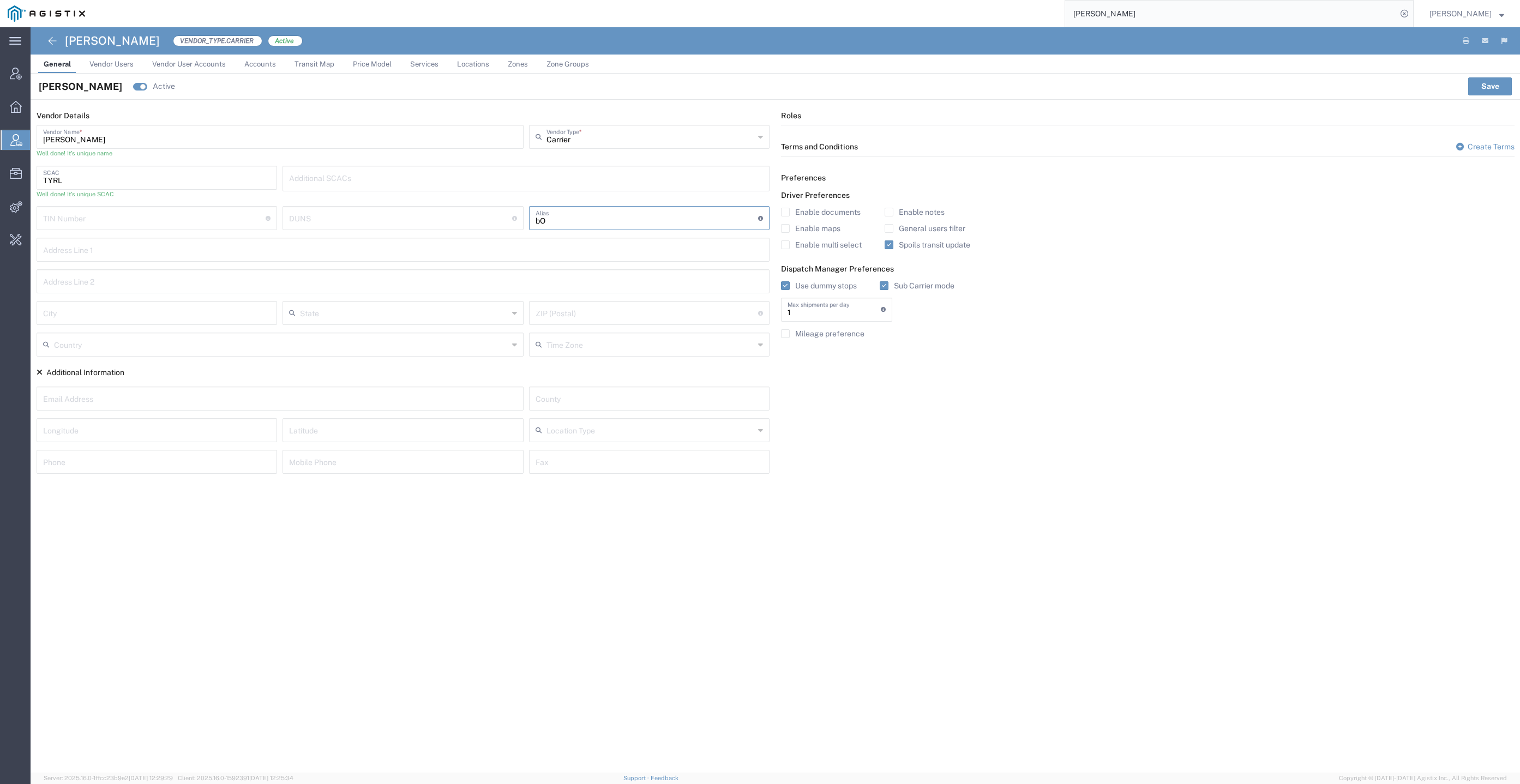
type input "b"
type input "Bowman & Sons"
click at [1500, 90] on button "Save" at bounding box center [1490, 86] width 44 height 17
click at [1120, 15] on input "Tyrrell" at bounding box center [1230, 13] width 332 height 26
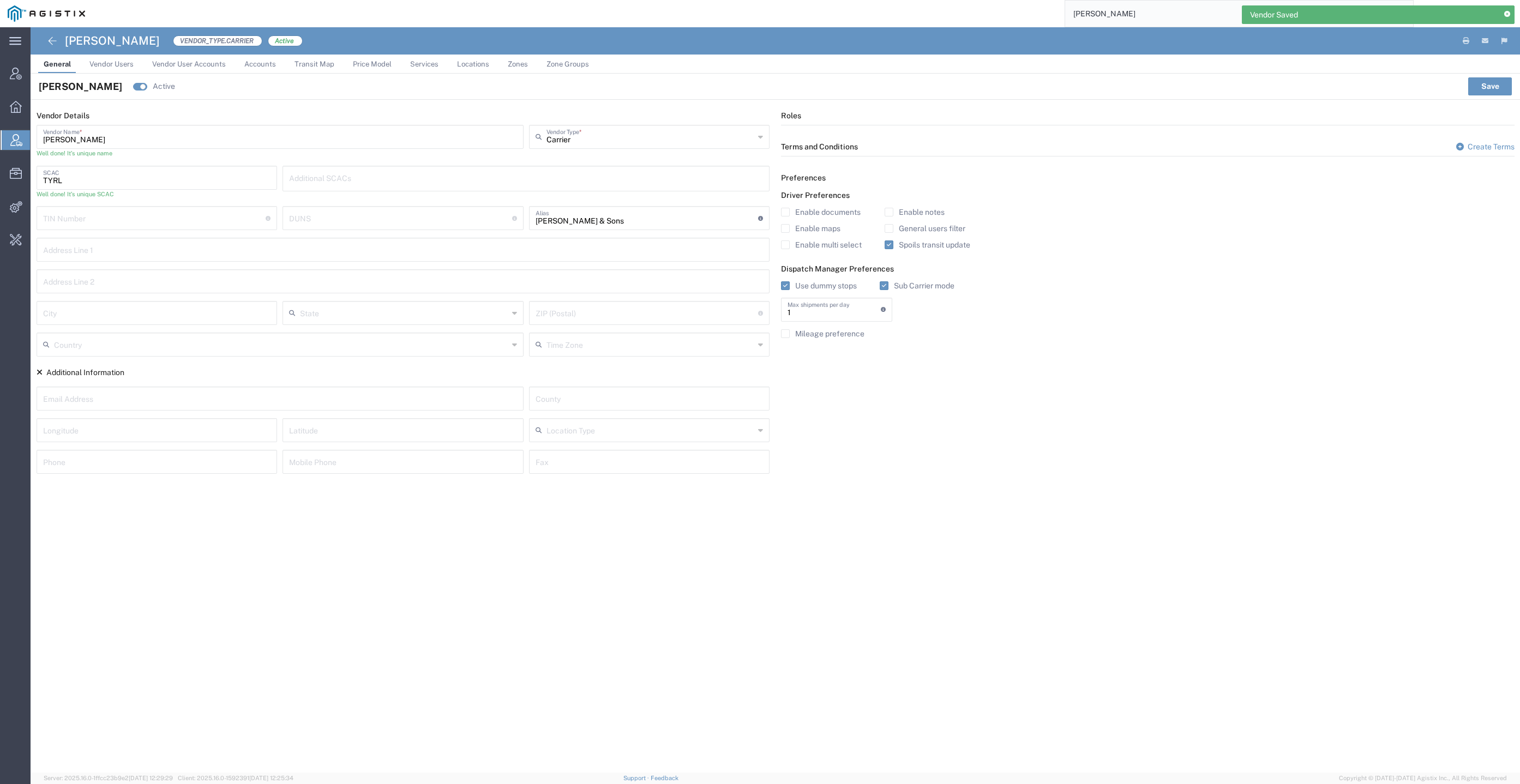
click at [1120, 15] on input "Tyrrell" at bounding box center [1230, 13] width 332 height 26
paste input "Rick Martin Construction & Gen Engineering Corp"
type input "Rick Martin Construction & Gen Engineering Corp"
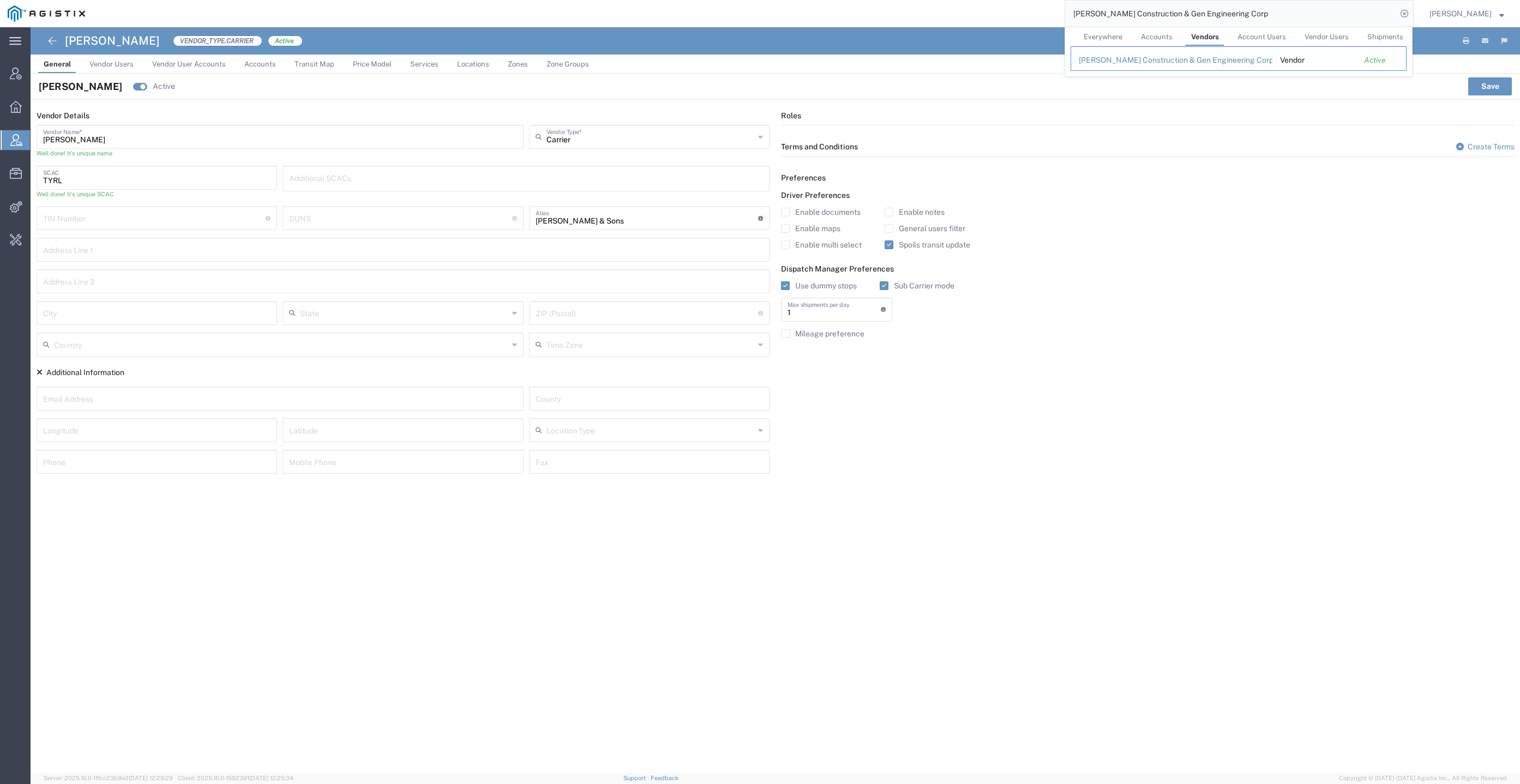
click at [1129, 54] on td "Rick Martin Construction & Gen Engineering Corp" at bounding box center [1172, 58] width 202 height 24
click at [1131, 54] on td "Rick Martin Construction & Gen Engineering Corp" at bounding box center [1172, 58] width 202 height 24
click at [1135, 59] on div "Rick Martin Construction & Gen Engineering Corp" at bounding box center [1172, 60] width 186 height 11
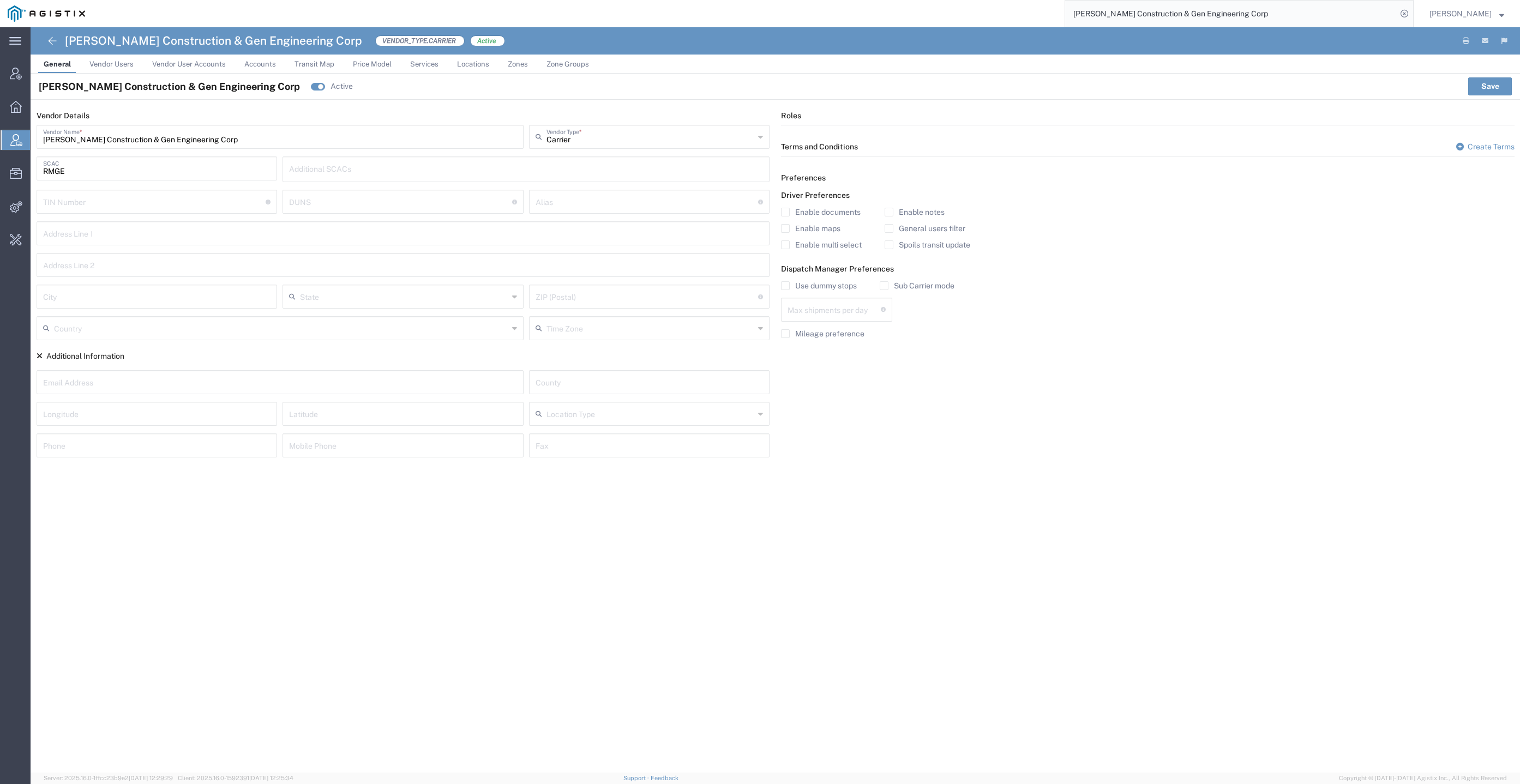
type input "1"
click at [611, 223] on input "text" at bounding box center [403, 233] width 720 height 19
click at [607, 198] on input "text" at bounding box center [647, 201] width 223 height 19
type input "Bowman & Sons"
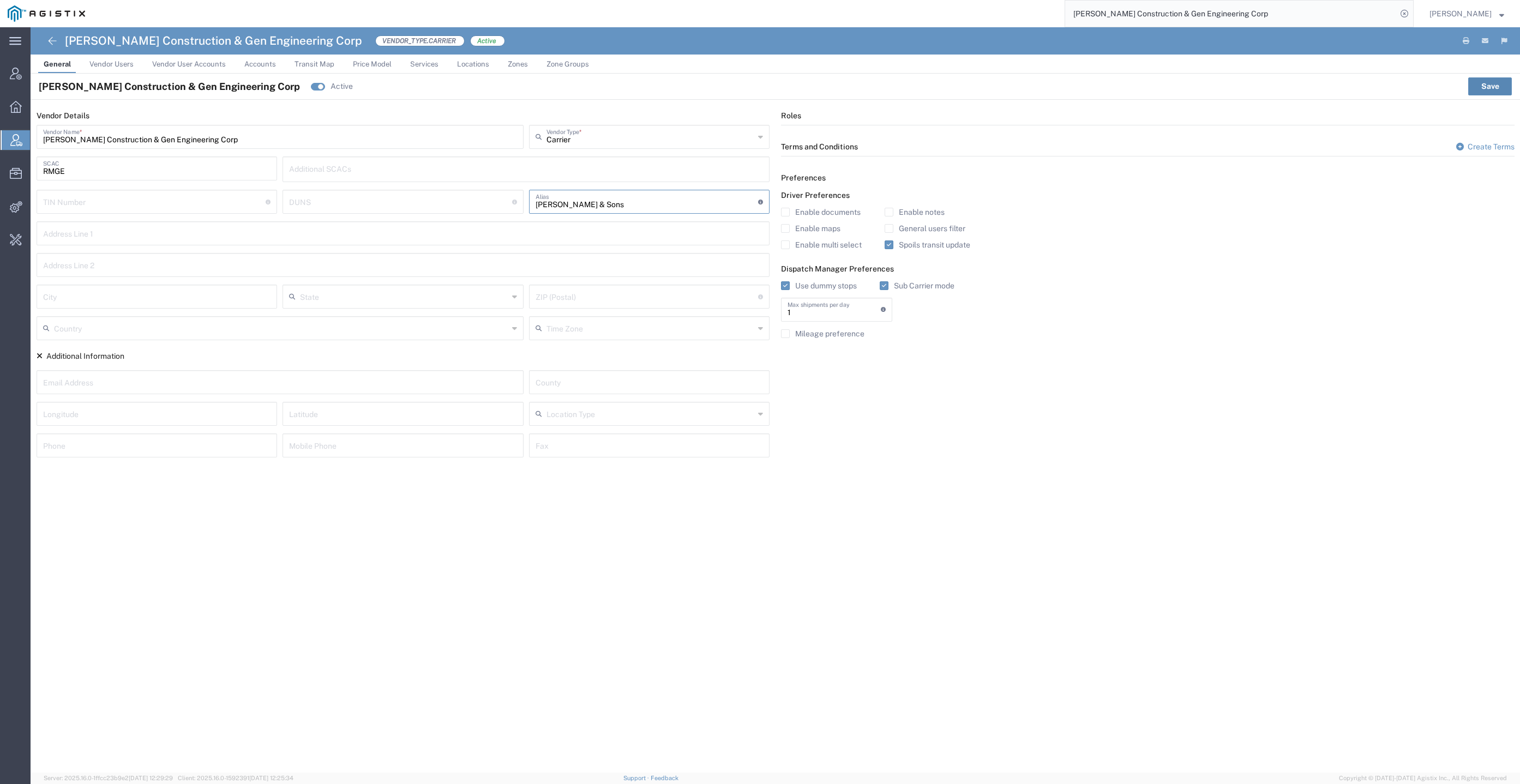
click at [1480, 87] on button "Save" at bounding box center [1490, 86] width 44 height 17
click at [13, 139] on icon at bounding box center [16, 140] width 12 height 12
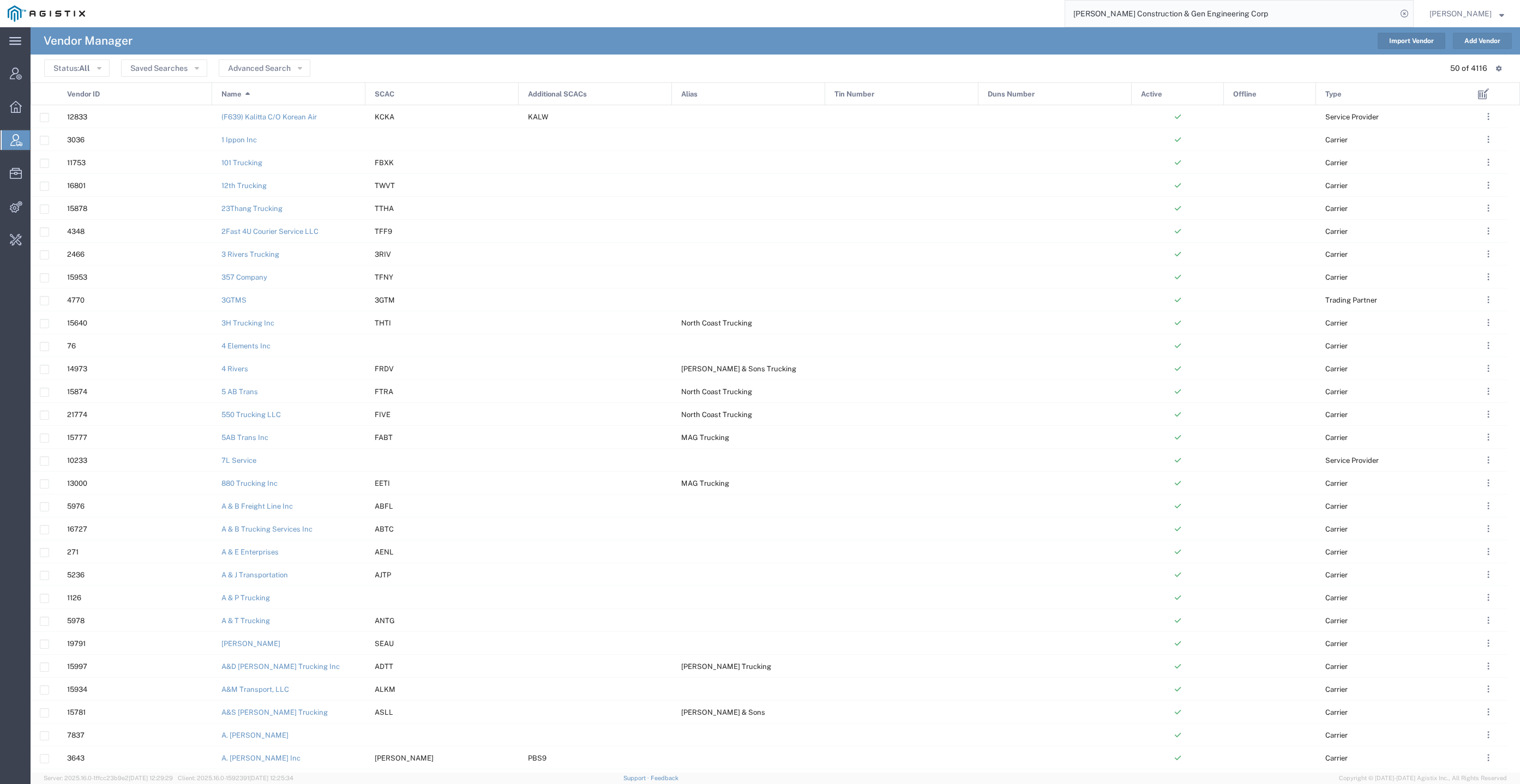
click at [1474, 46] on button "Add Vendor" at bounding box center [1482, 41] width 59 height 16
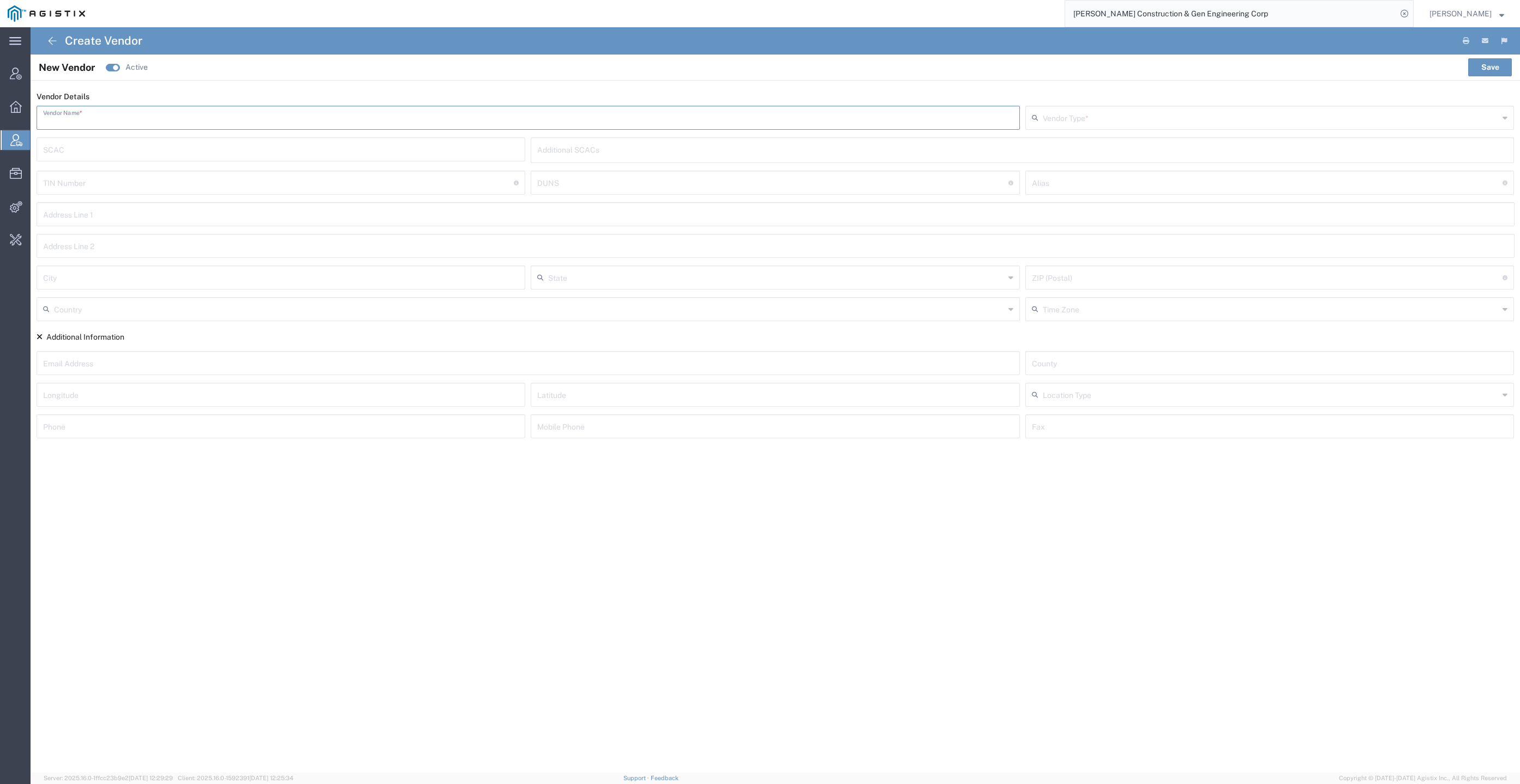
click at [292, 117] on input "text" at bounding box center [528, 117] width 970 height 19
paste input "Jesus Fernando Romero Villegas DBA Romero and Sons Trucking Corp"
drag, startPoint x: 178, startPoint y: 117, endPoint x: 18, endPoint y: 116, distance: 160.0
click at [18, 116] on div "main_menu Created with Sketch. Collapse Menu Account Manager Overview Vendor Ma…" at bounding box center [760, 405] width 1520 height 756
type input "Romero and Sons Trucking Corp"
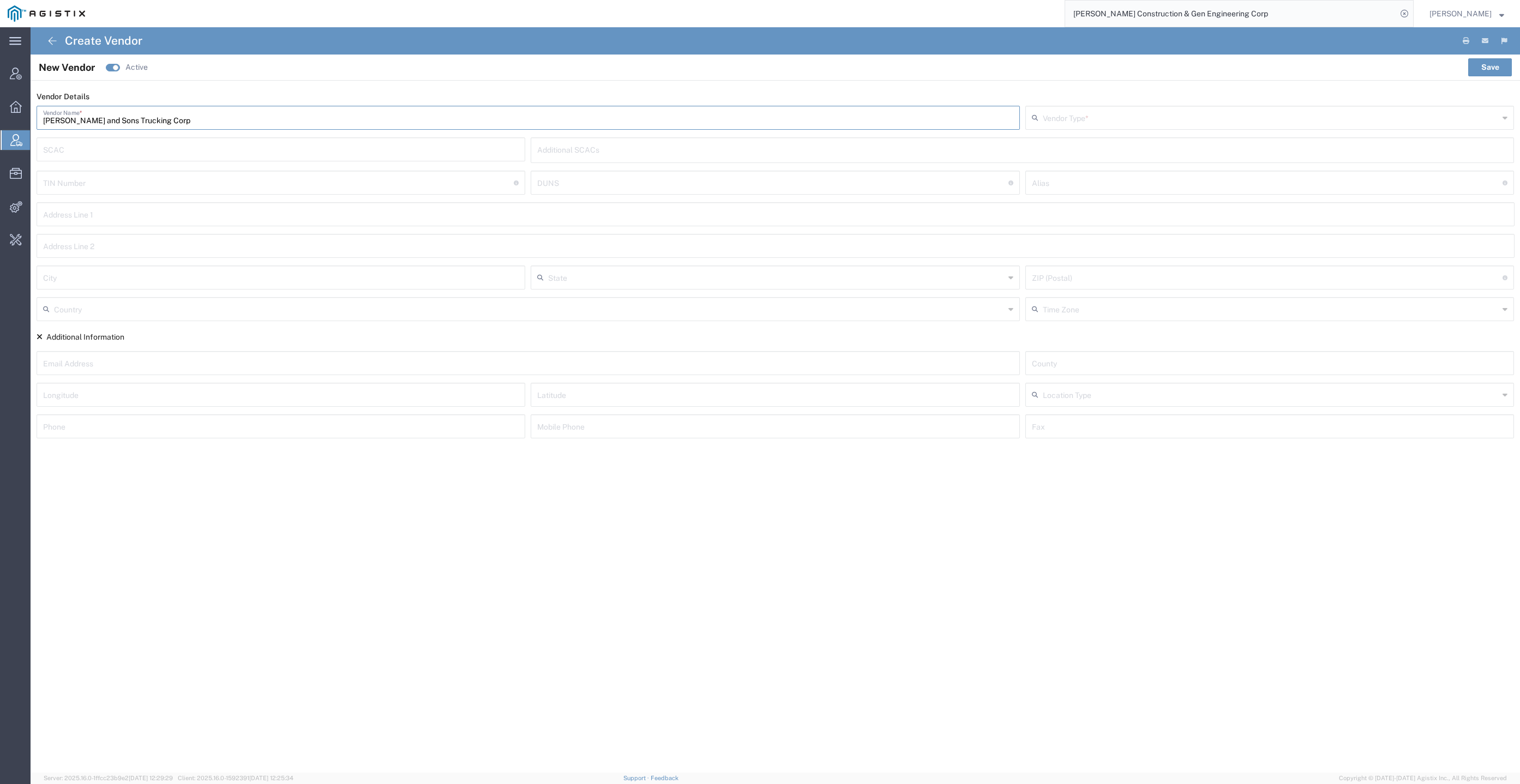
click at [1077, 188] on input "text" at bounding box center [1267, 182] width 471 height 19
type input "Bowman & Sons"
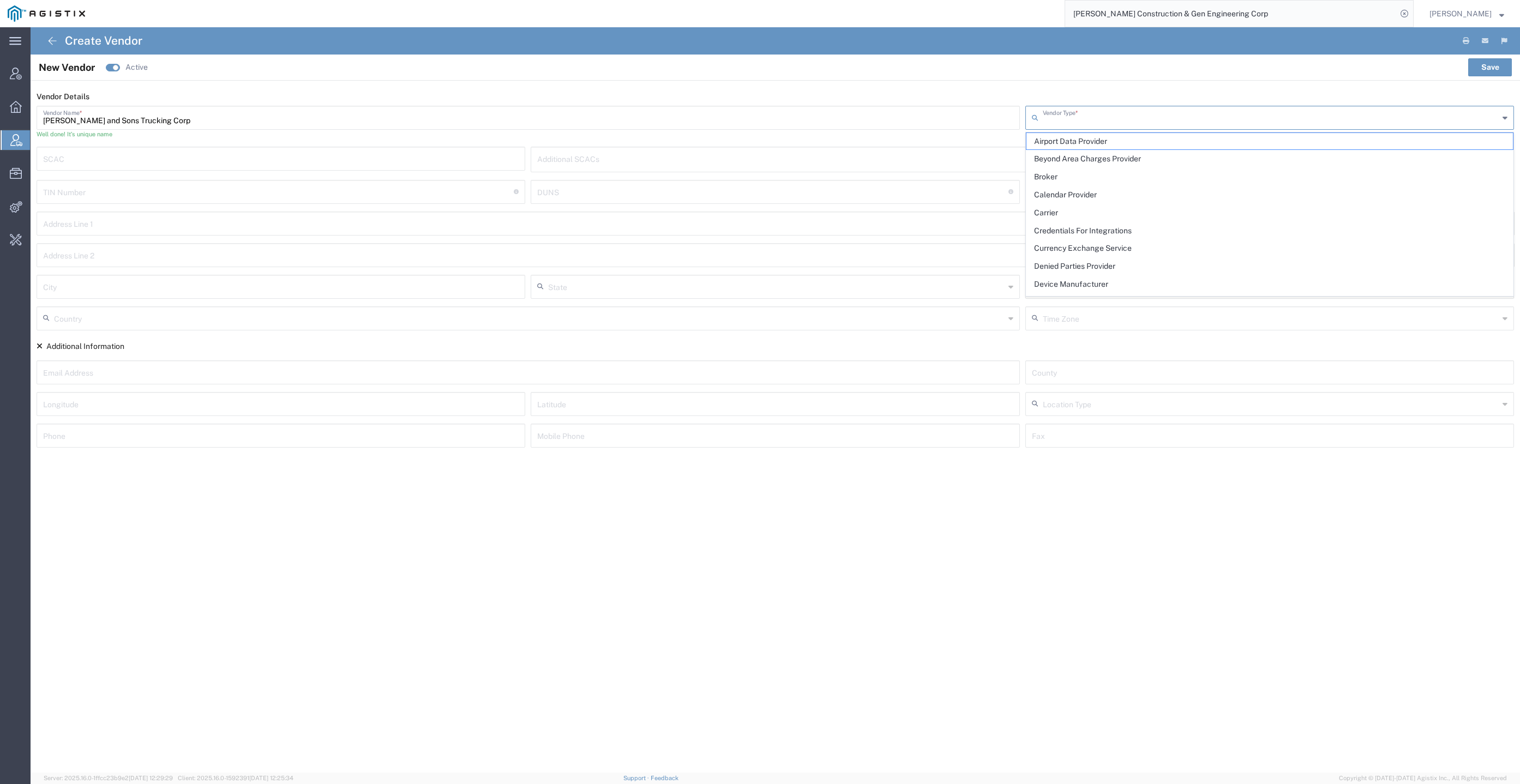
click at [1091, 122] on input "text" at bounding box center [1270, 117] width 457 height 19
click at [1100, 205] on span "Carrier" at bounding box center [1270, 212] width 487 height 17
type input "Carrier"
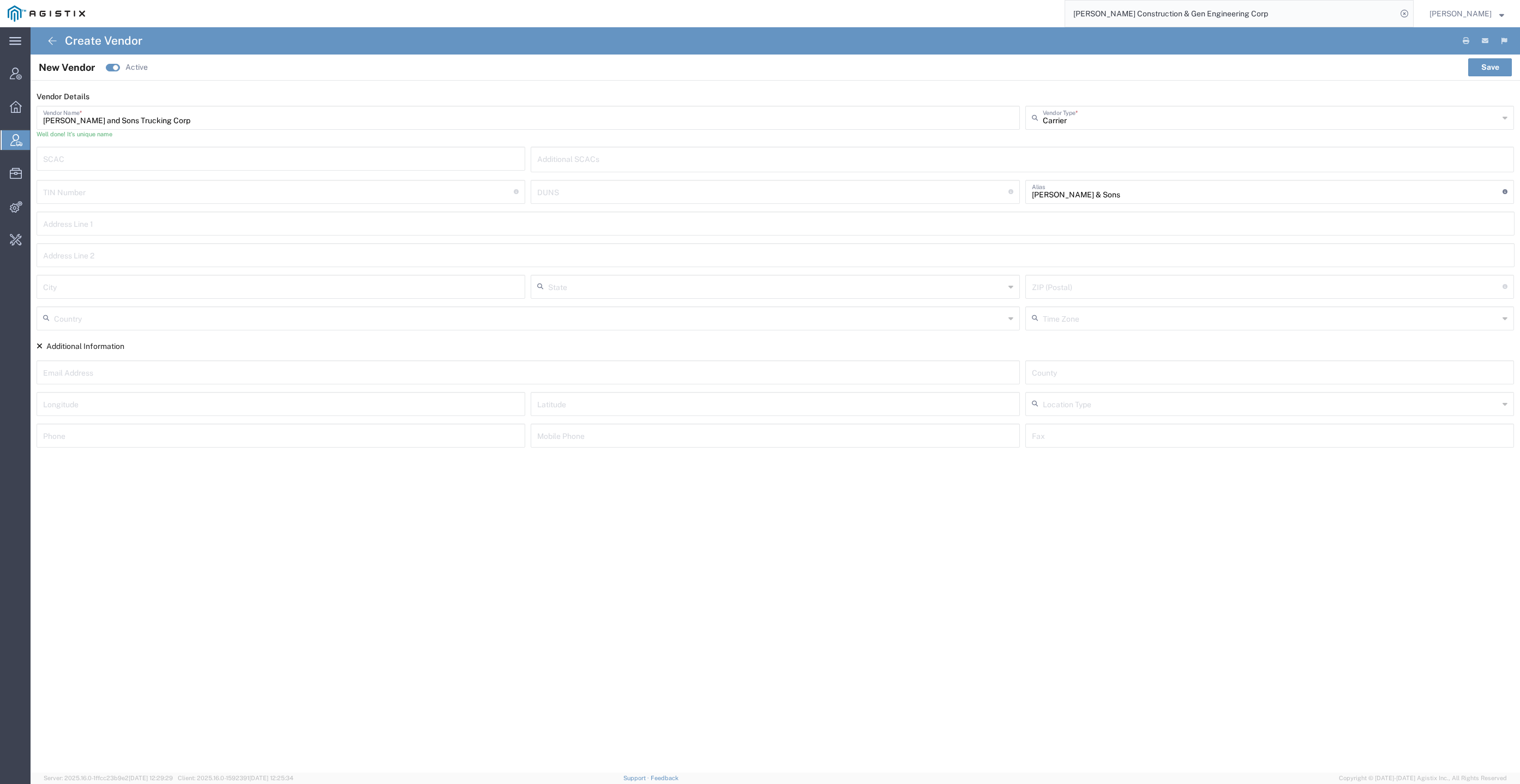
click at [278, 165] on input "text" at bounding box center [281, 158] width 476 height 19
type input "RMST"
click at [436, 126] on input "Romero and Sons Trucking Corp" at bounding box center [528, 117] width 970 height 19
click at [1492, 62] on button "Save" at bounding box center [1490, 67] width 44 height 17
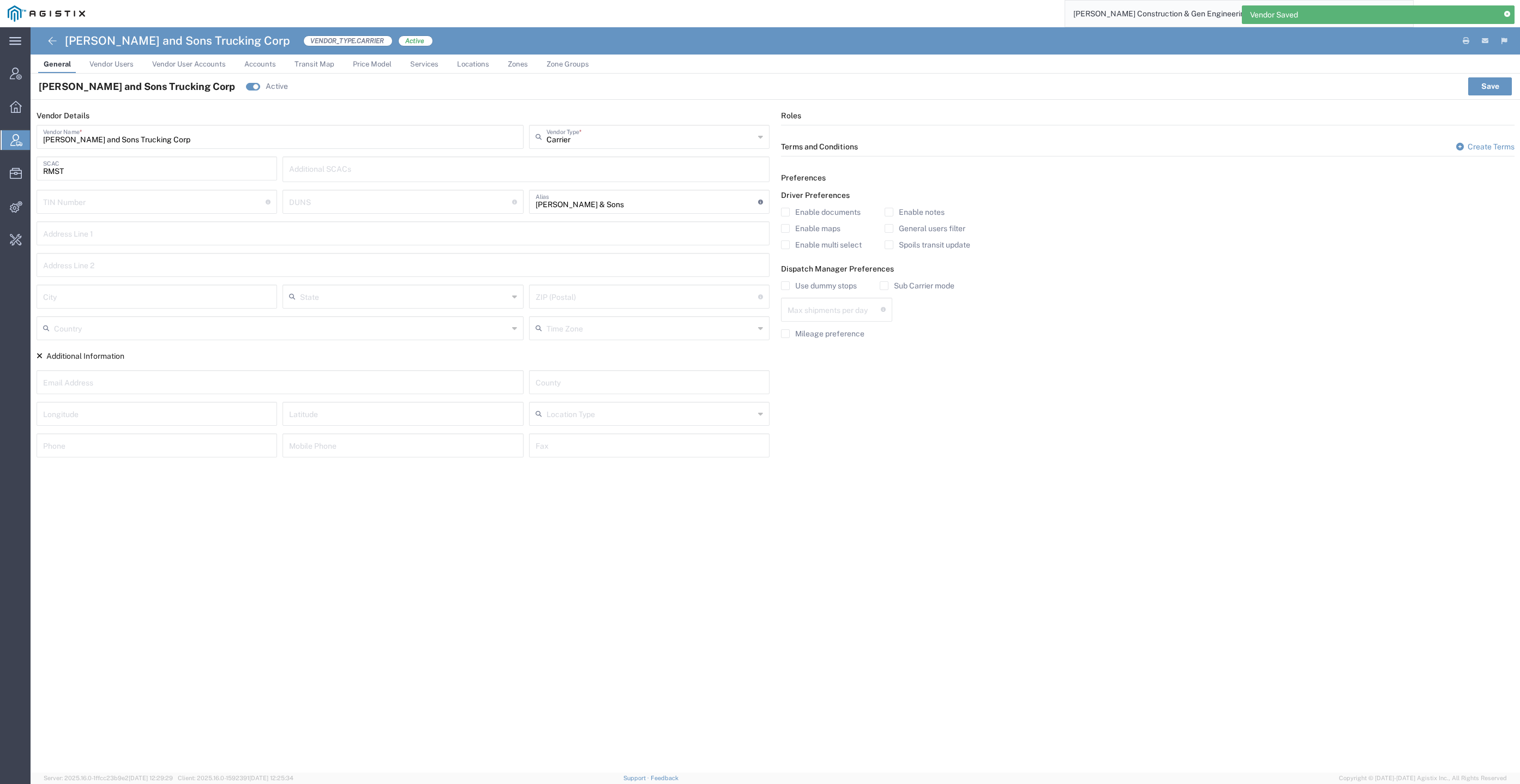
click at [849, 299] on input "text" at bounding box center [834, 309] width 93 height 19
type input "1"
click at [837, 292] on div "Use dummy stops" at bounding box center [819, 289] width 76 height 16
click at [841, 284] on label "Use dummy stops" at bounding box center [819, 285] width 76 height 9
click at [786, 286] on input "Use dummy stops" at bounding box center [786, 286] width 0 height 0
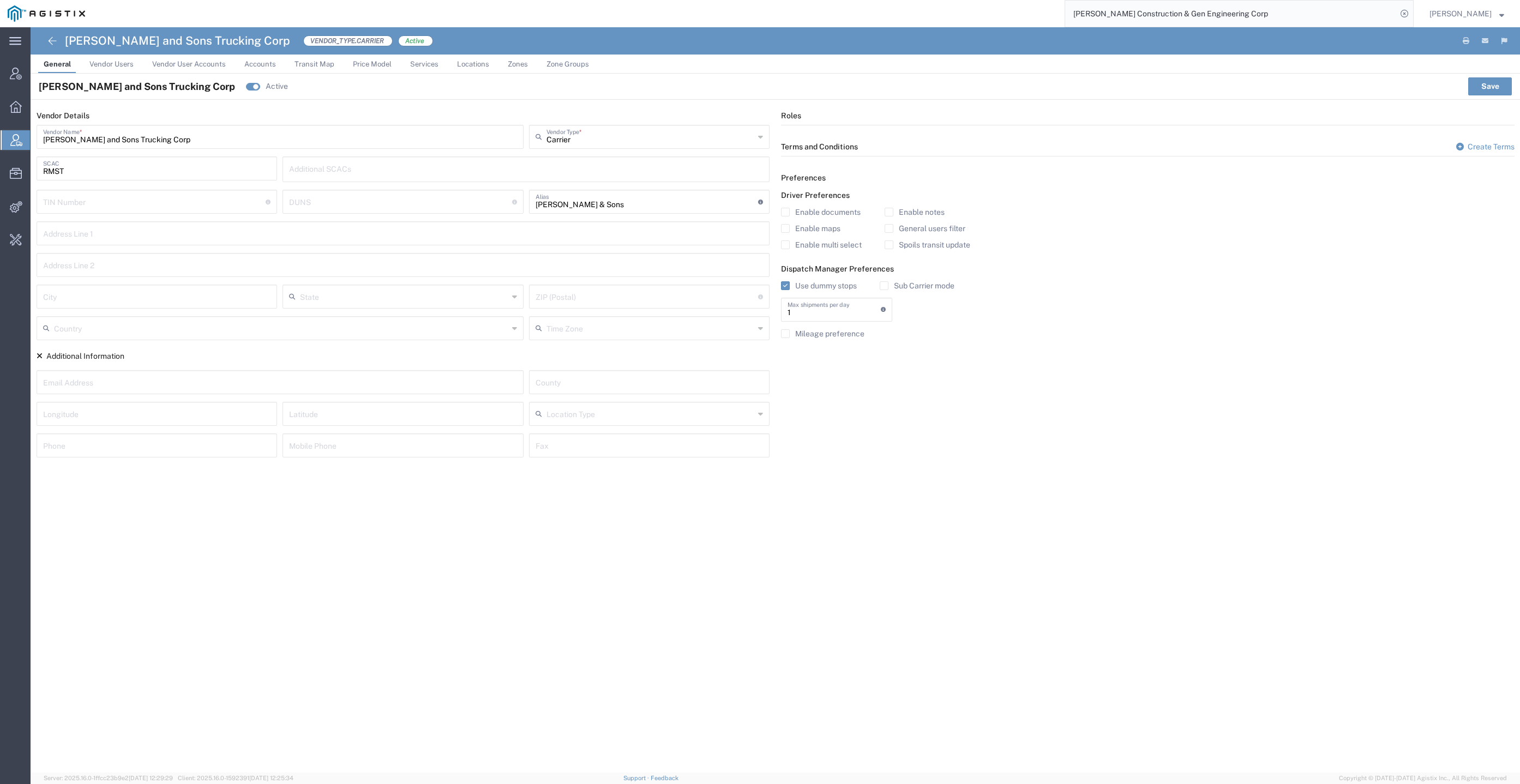
click at [950, 273] on agx-vendor-preferences "Driver Preferences Enable documents Enable maps Enable multi select Enable note…" at bounding box center [1147, 268] width 734 height 155
click at [939, 281] on label "Sub Carrier mode" at bounding box center [917, 285] width 75 height 9
click at [884, 286] on input "Sub Carrier mode" at bounding box center [884, 286] width 0 height 0
click at [936, 255] on div "Enable notes General users filter Spoils transit update" at bounding box center [927, 232] width 85 height 49
click at [936, 246] on label "Spoils transit update" at bounding box center [927, 245] width 85 height 9
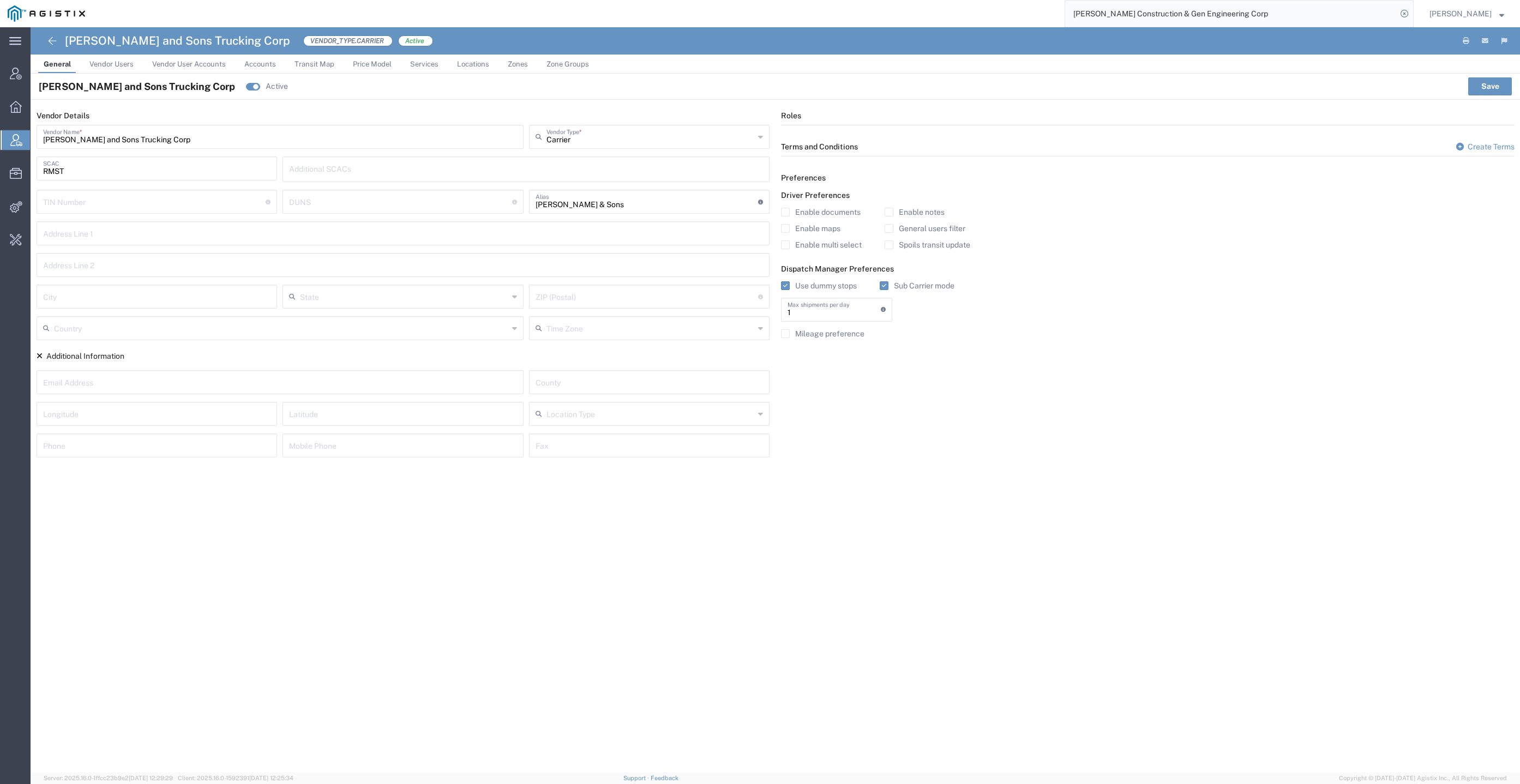
click at [889, 245] on input "Spoils transit update" at bounding box center [889, 245] width 0 height 0
click at [1500, 87] on button "Save" at bounding box center [1490, 86] width 44 height 17
